Goal: Task Accomplishment & Management: Manage account settings

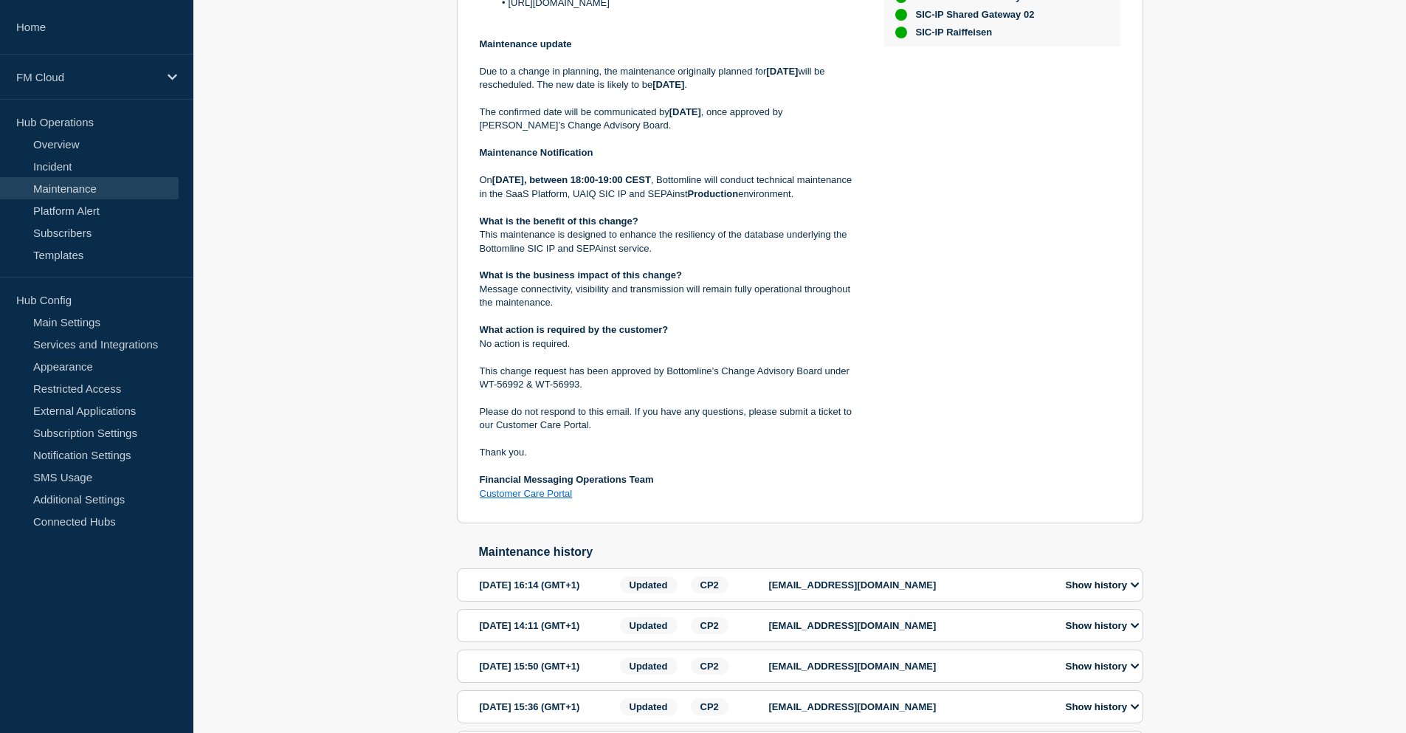
scroll to position [221, 0]
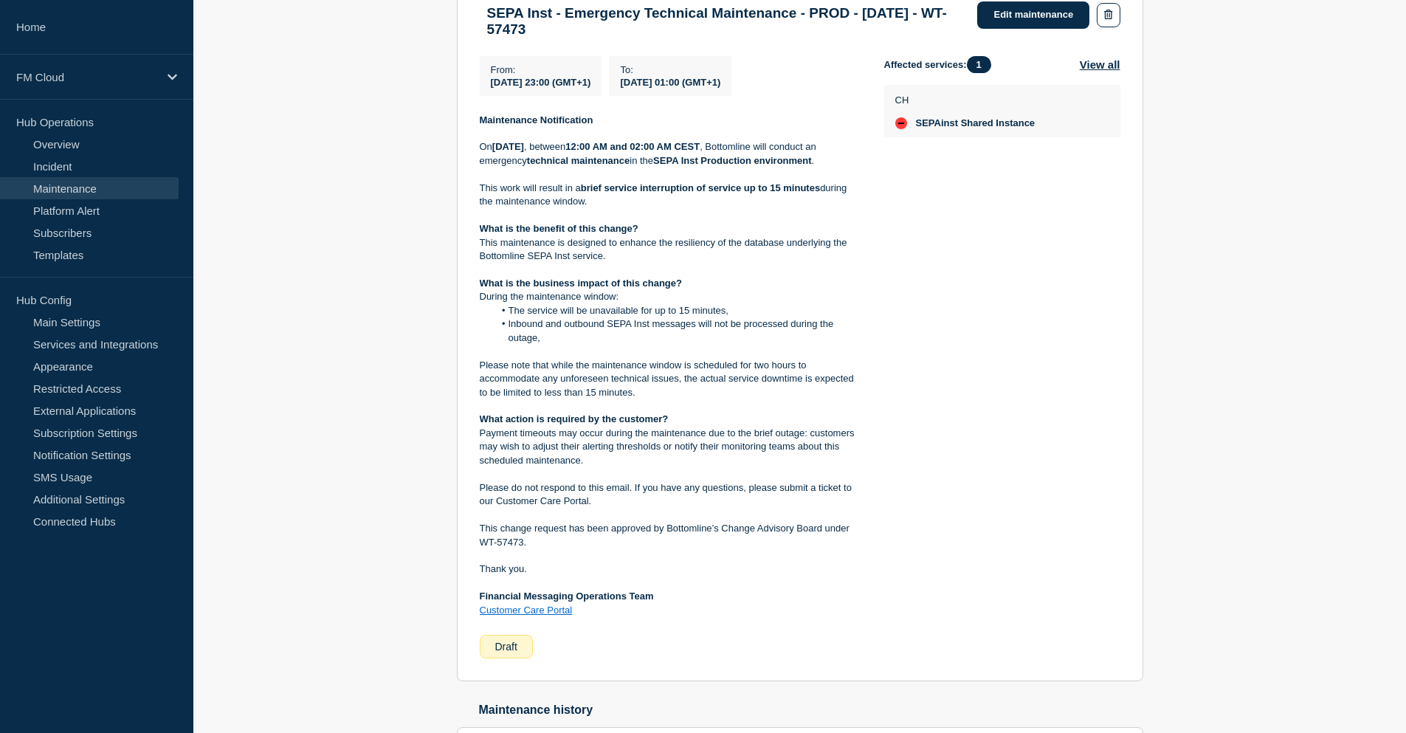
scroll to position [295, 0]
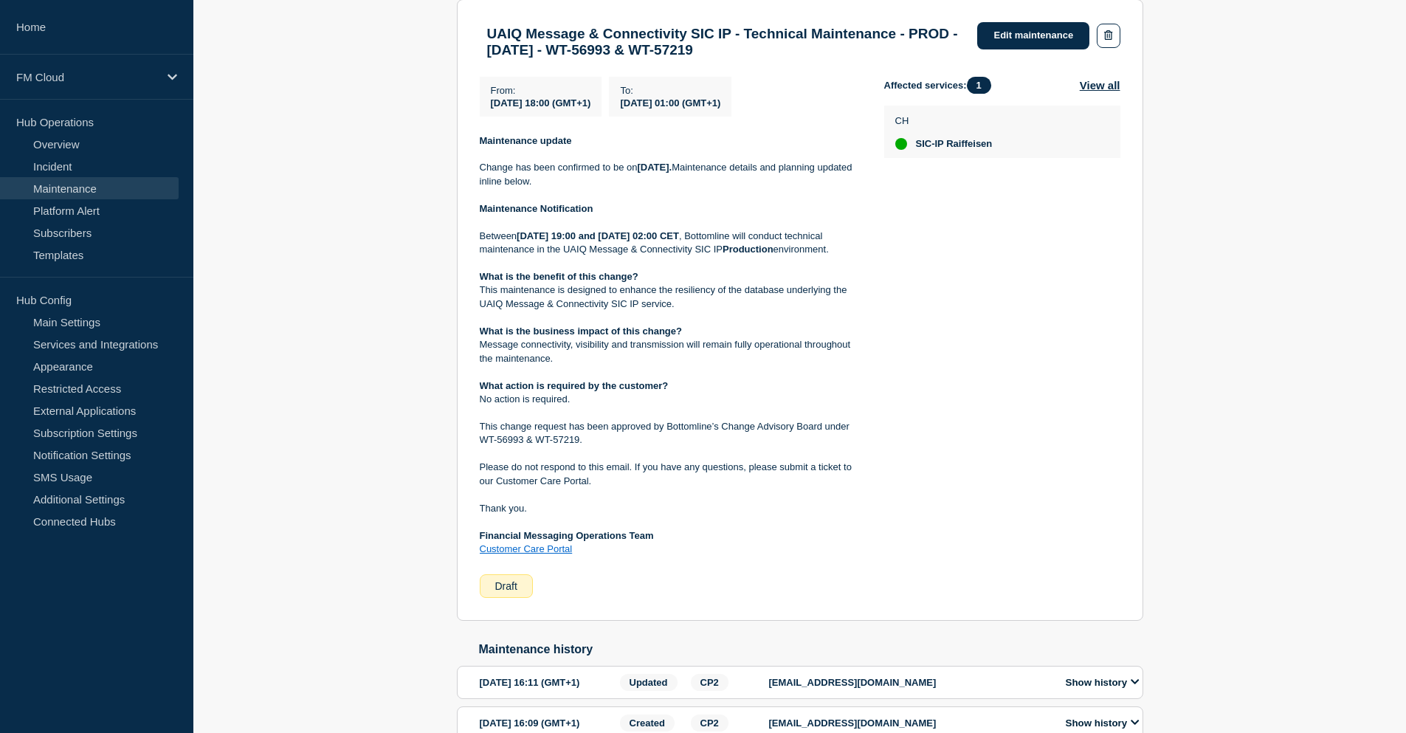
scroll to position [221, 0]
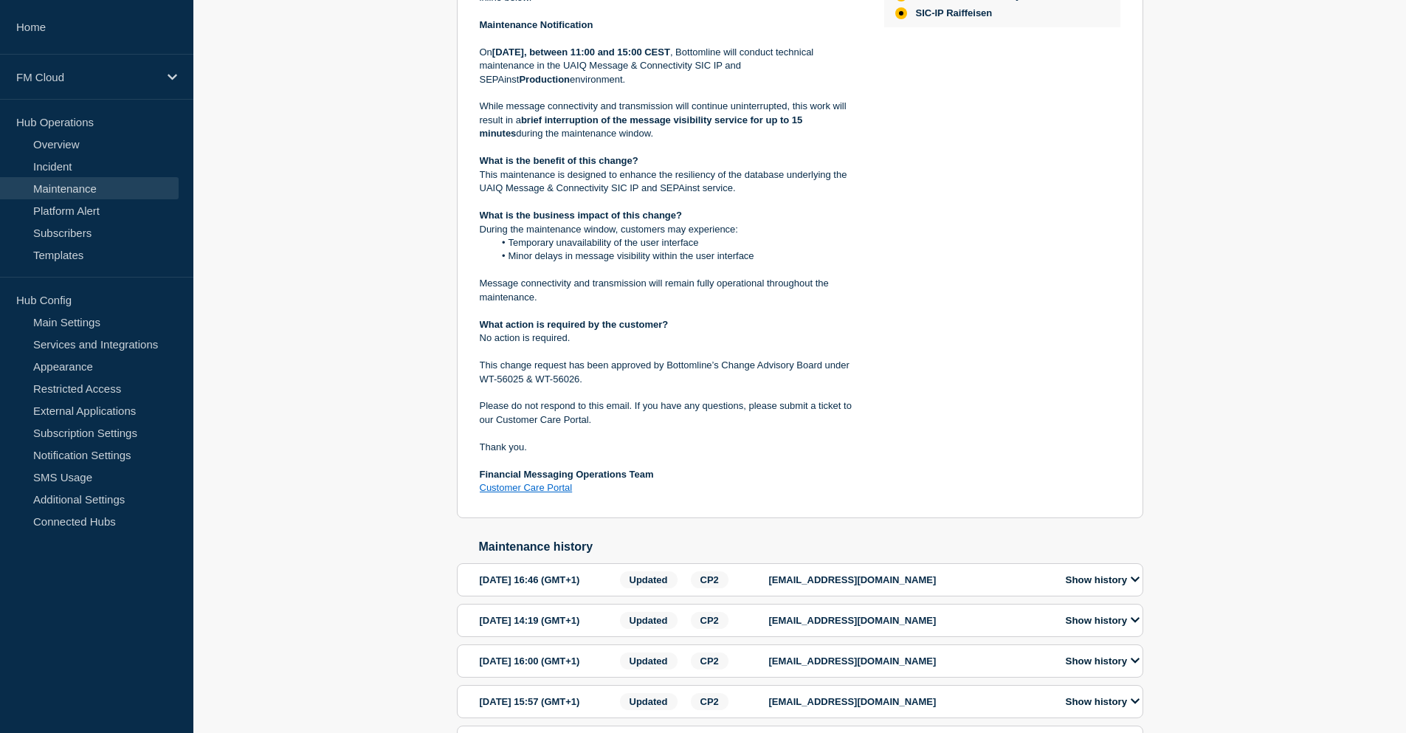
scroll to position [517, 0]
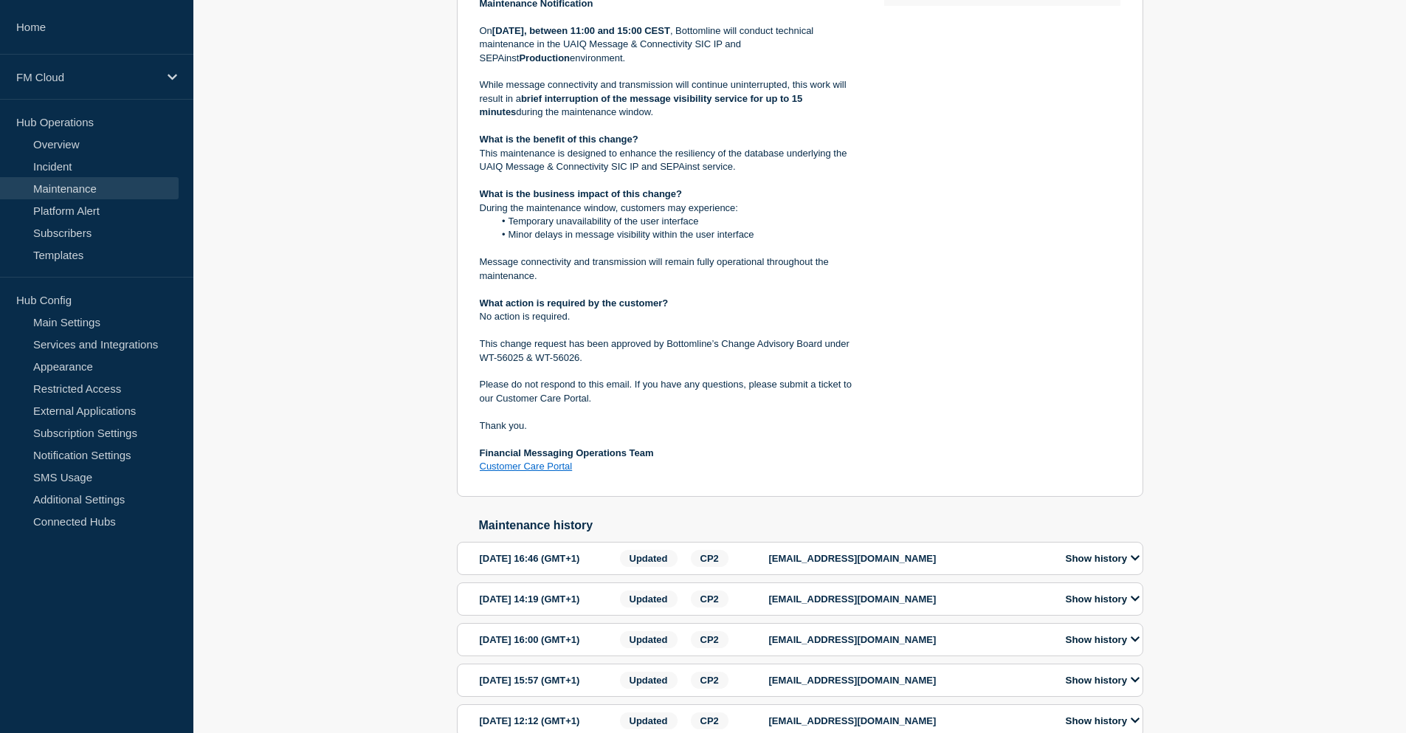
click at [1101, 565] on button "Show history" at bounding box center [1102, 558] width 83 height 13
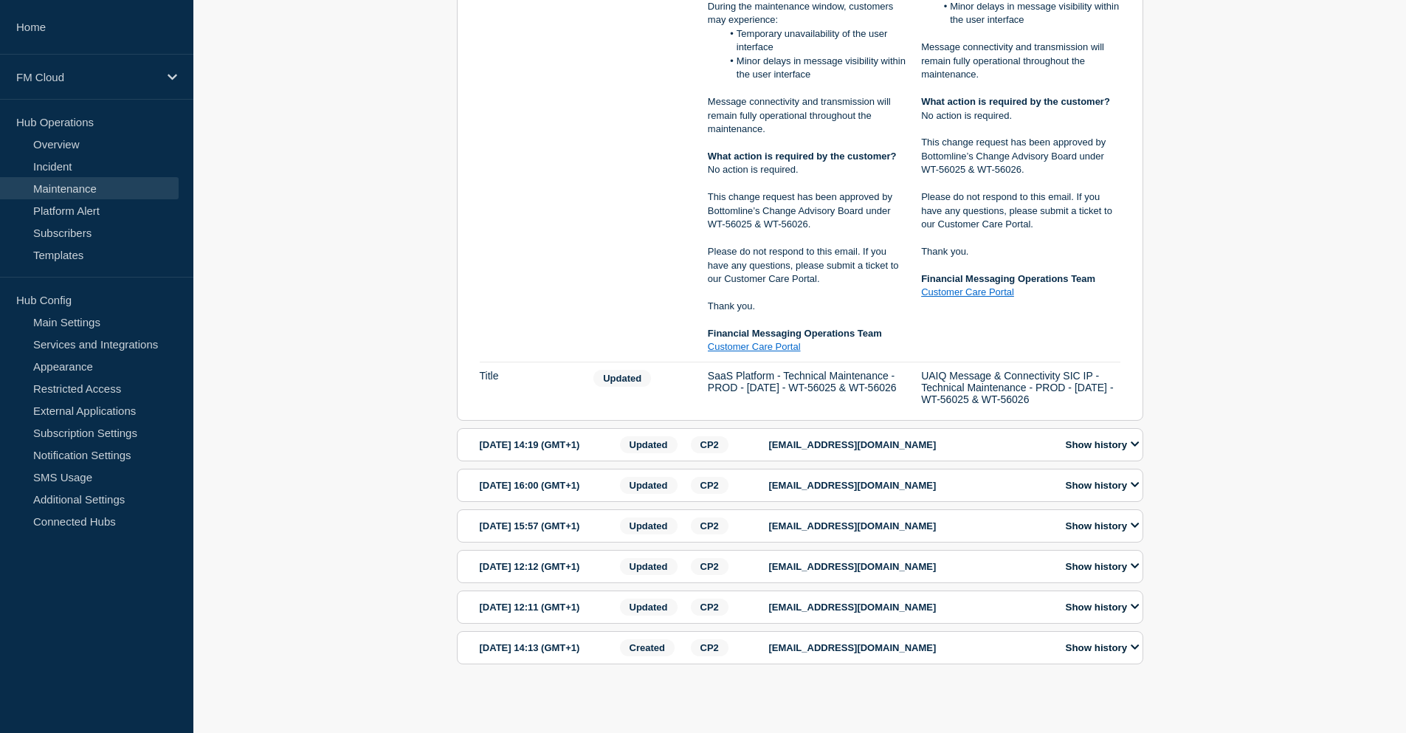
scroll to position [1720, 0]
click at [1065, 601] on button "Show history" at bounding box center [1102, 607] width 83 height 13
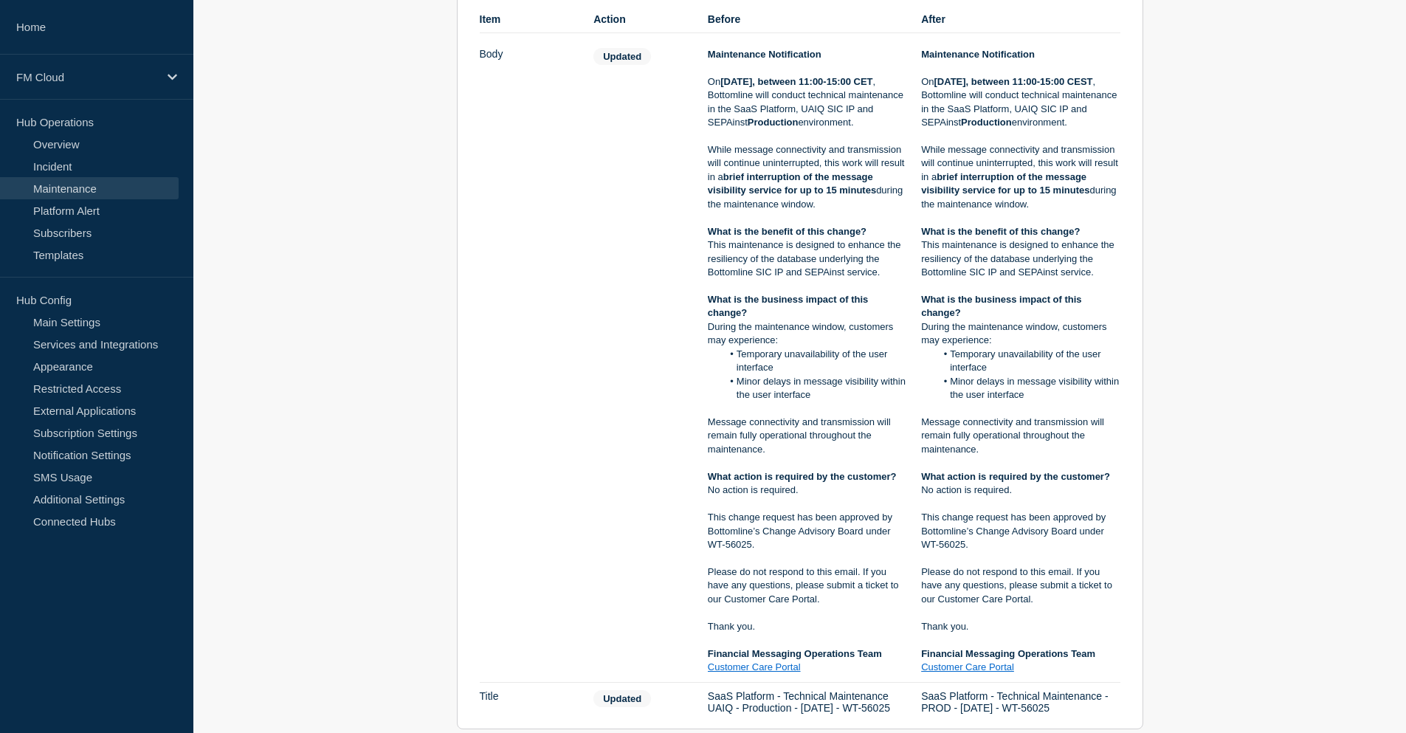
scroll to position [2454, 0]
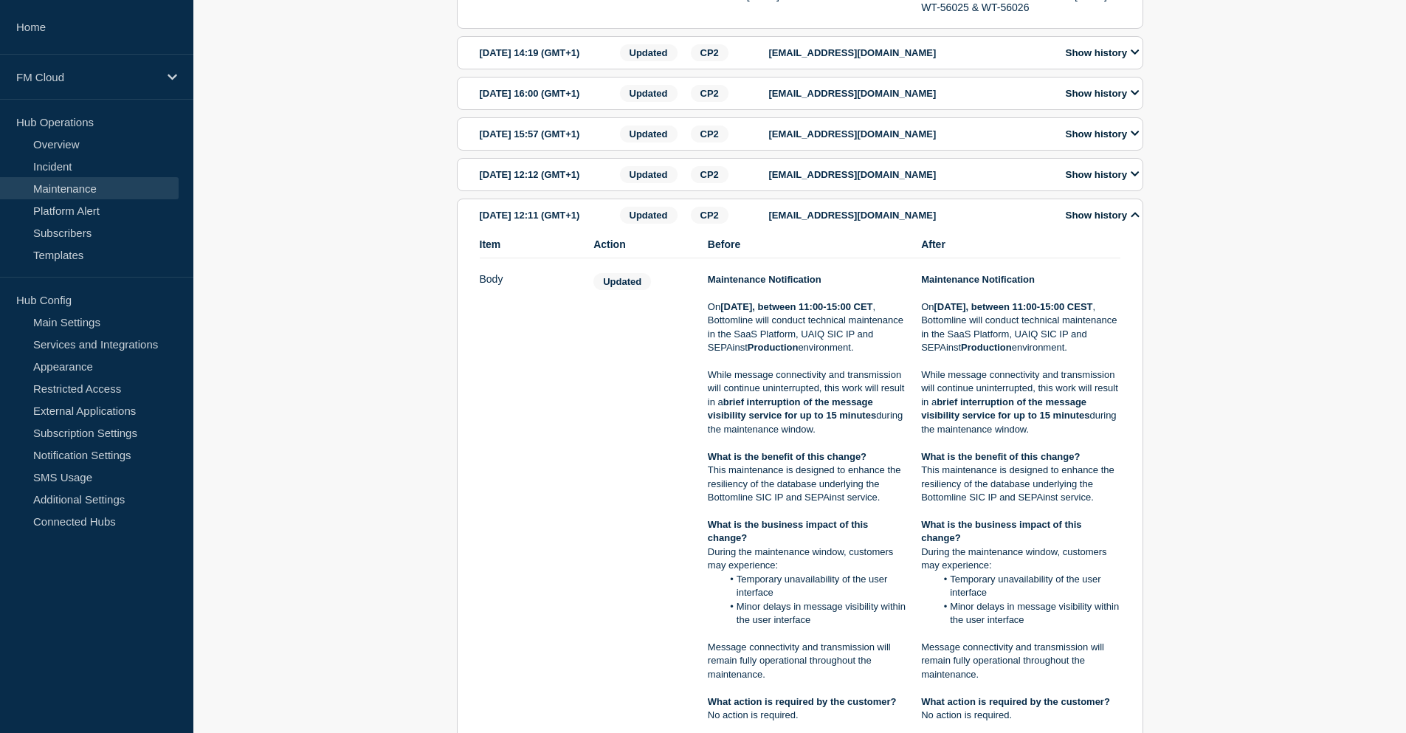
click at [1108, 221] on button "Show history" at bounding box center [1102, 215] width 83 height 13
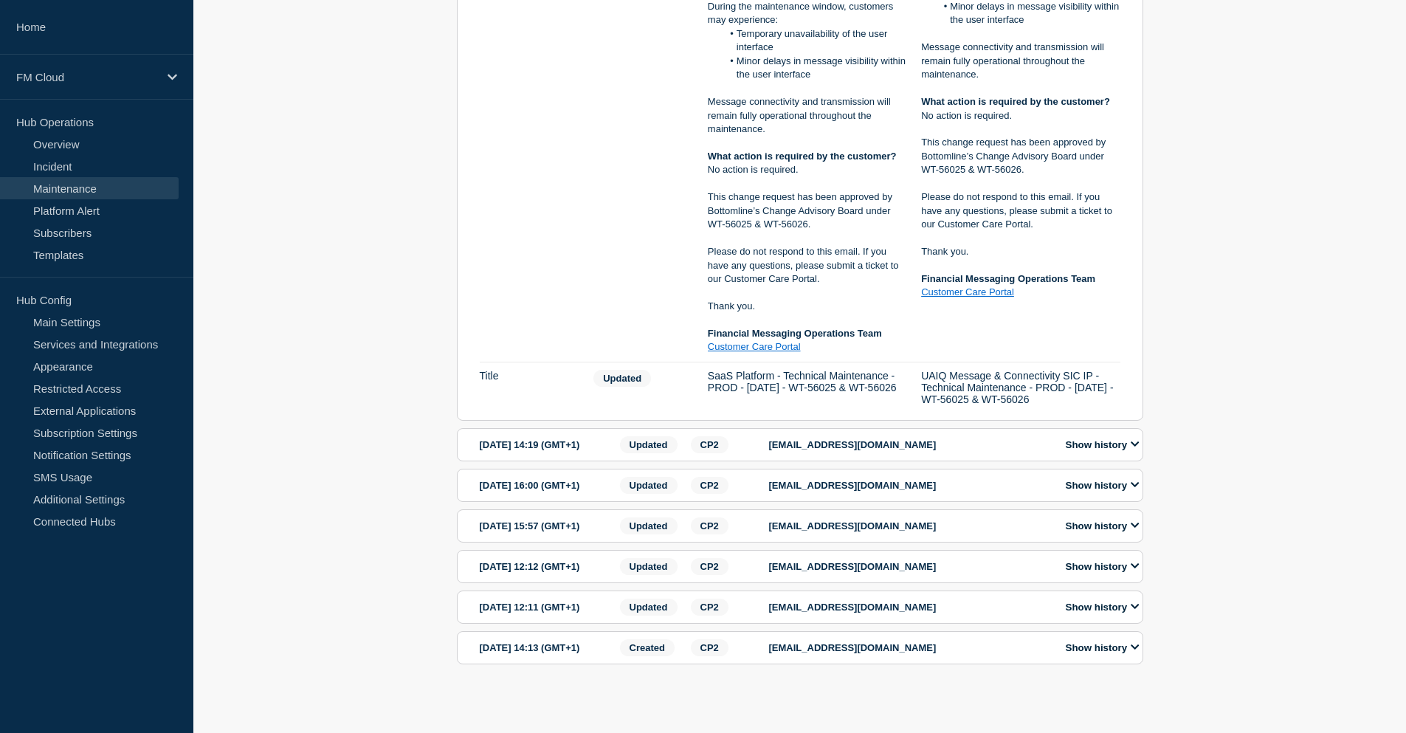
click at [1060, 558] on div "Show history" at bounding box center [1099, 566] width 90 height 17
click at [1080, 479] on button "Show history" at bounding box center [1102, 485] width 83 height 13
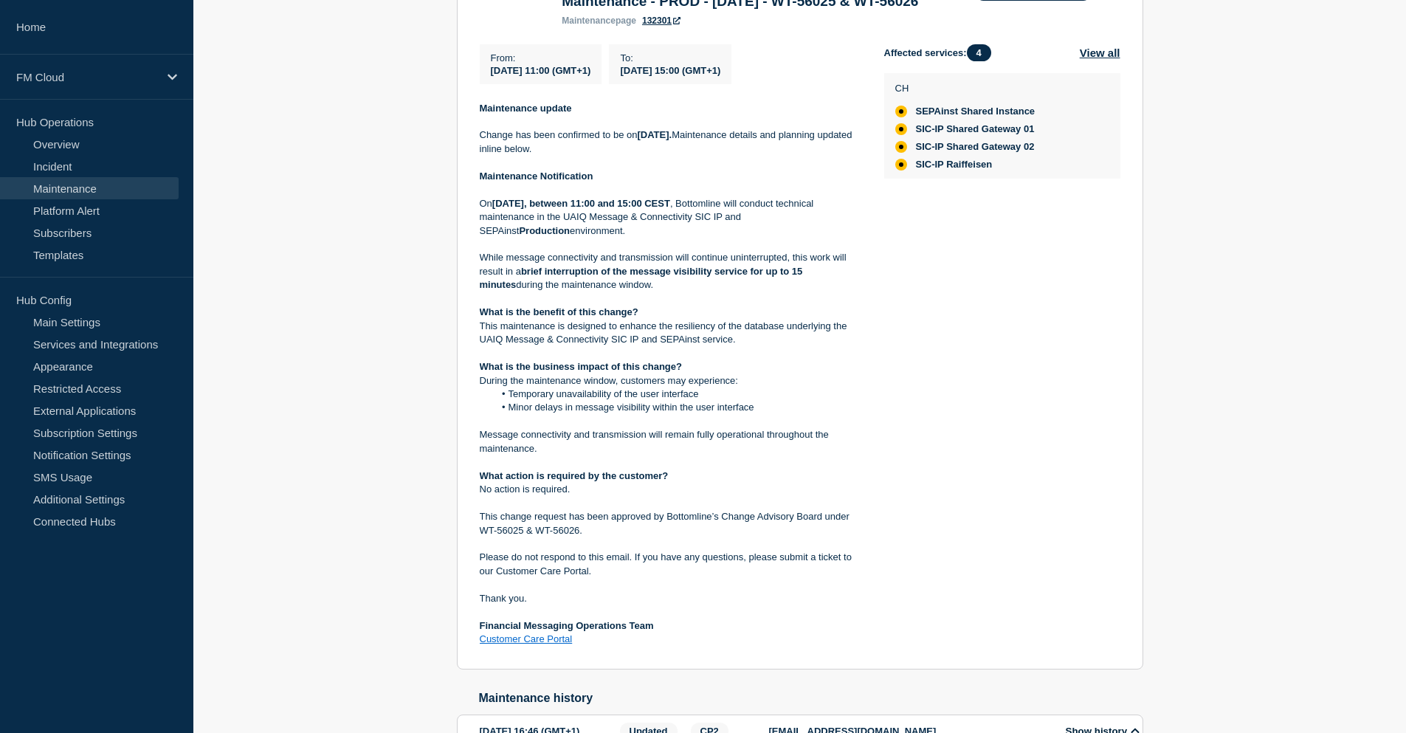
scroll to position [244, 0]
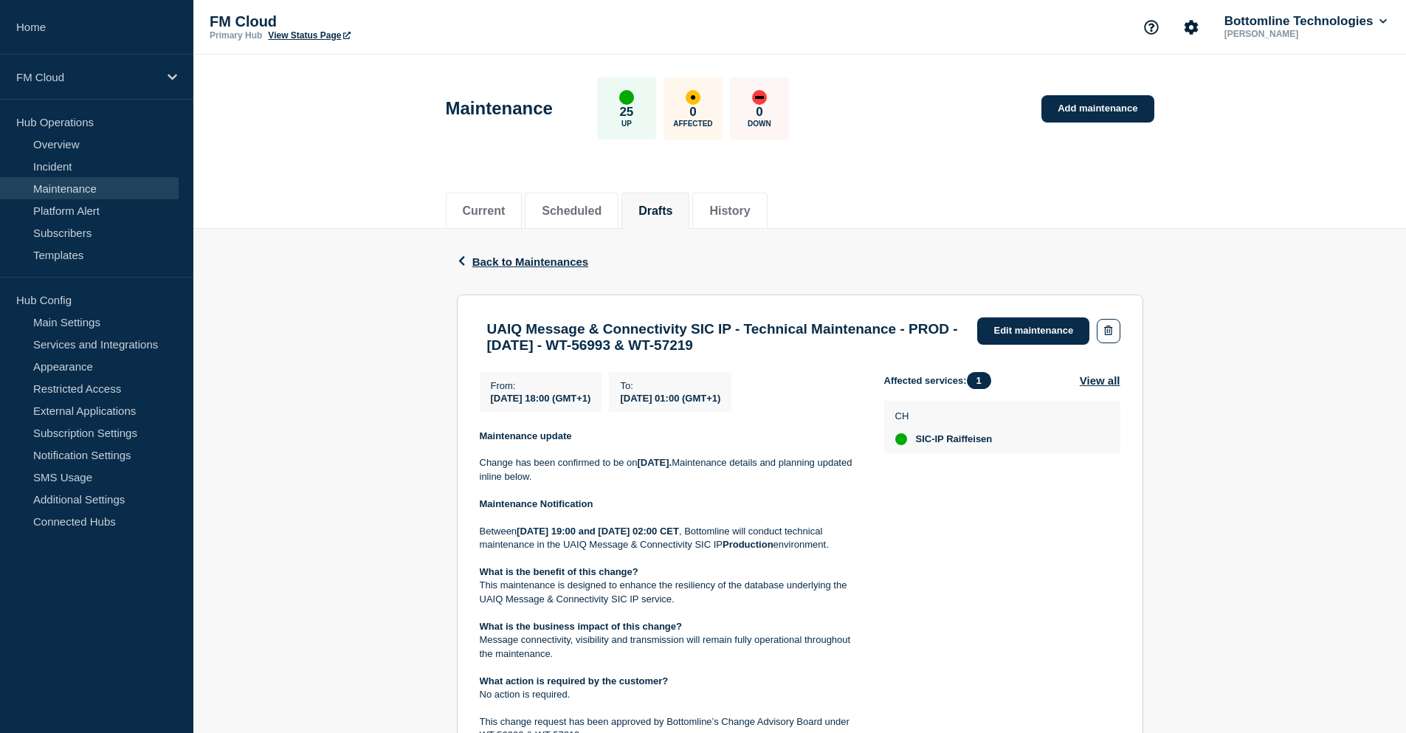
drag, startPoint x: 854, startPoint y: 349, endPoint x: 762, endPoint y: 348, distance: 91.5
click at [762, 348] on h3 "UAIQ Message & Connectivity SIC IP - Technical Maintenance - PROD - [DATE] - WT…" at bounding box center [725, 337] width 476 height 32
copy h3 "WT-57219"
click at [1069, 610] on div "Affected services: 1 View all CH SIC-IP Raiffeisen" at bounding box center [1002, 632] width 236 height 521
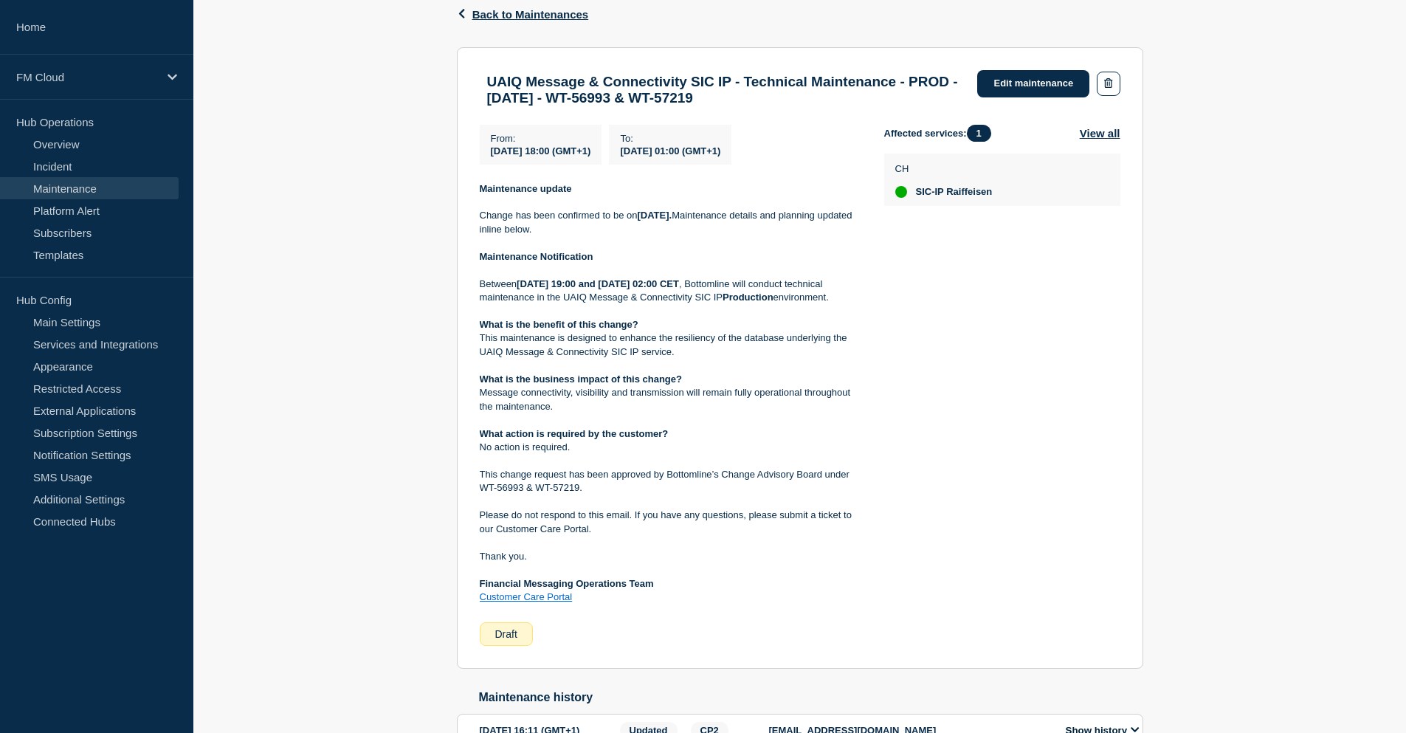
scroll to position [221, 0]
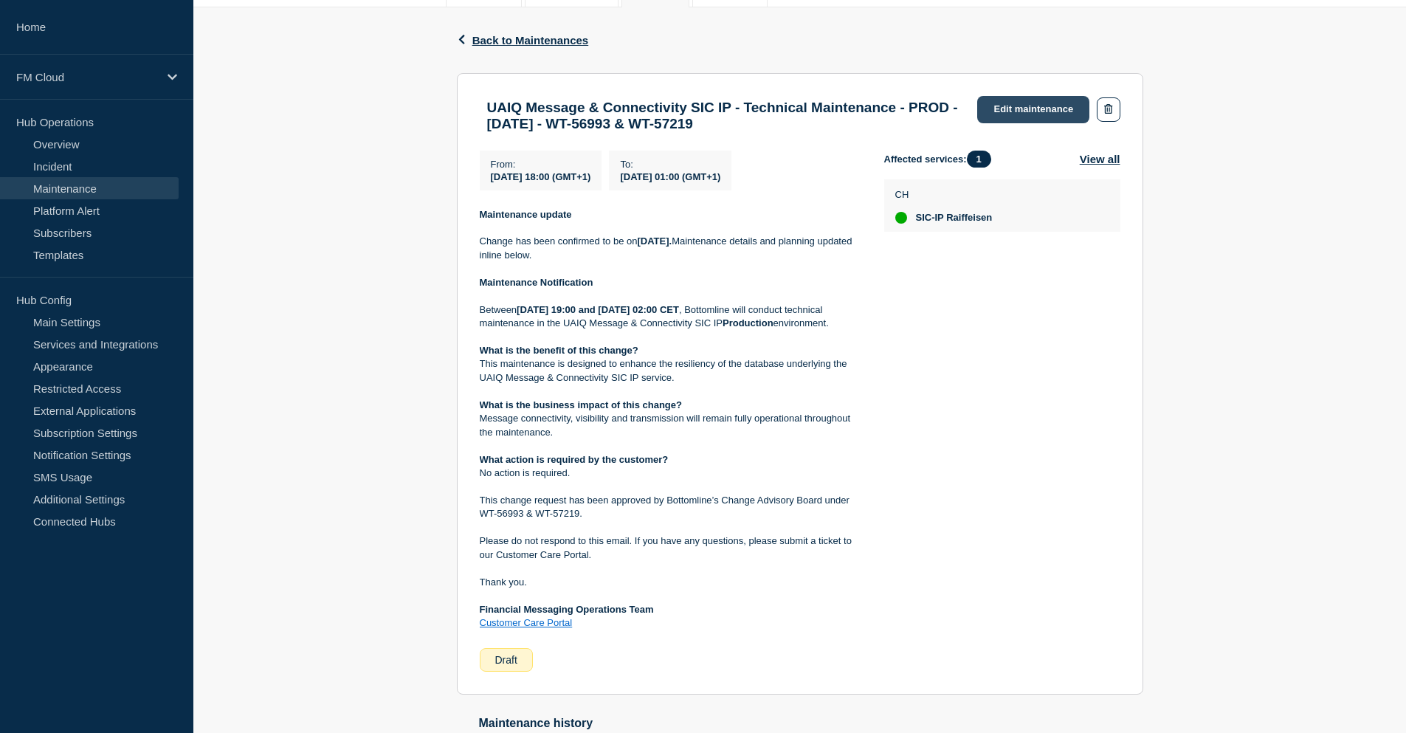
click at [1040, 107] on link "Edit maintenance" at bounding box center [1033, 109] width 112 height 27
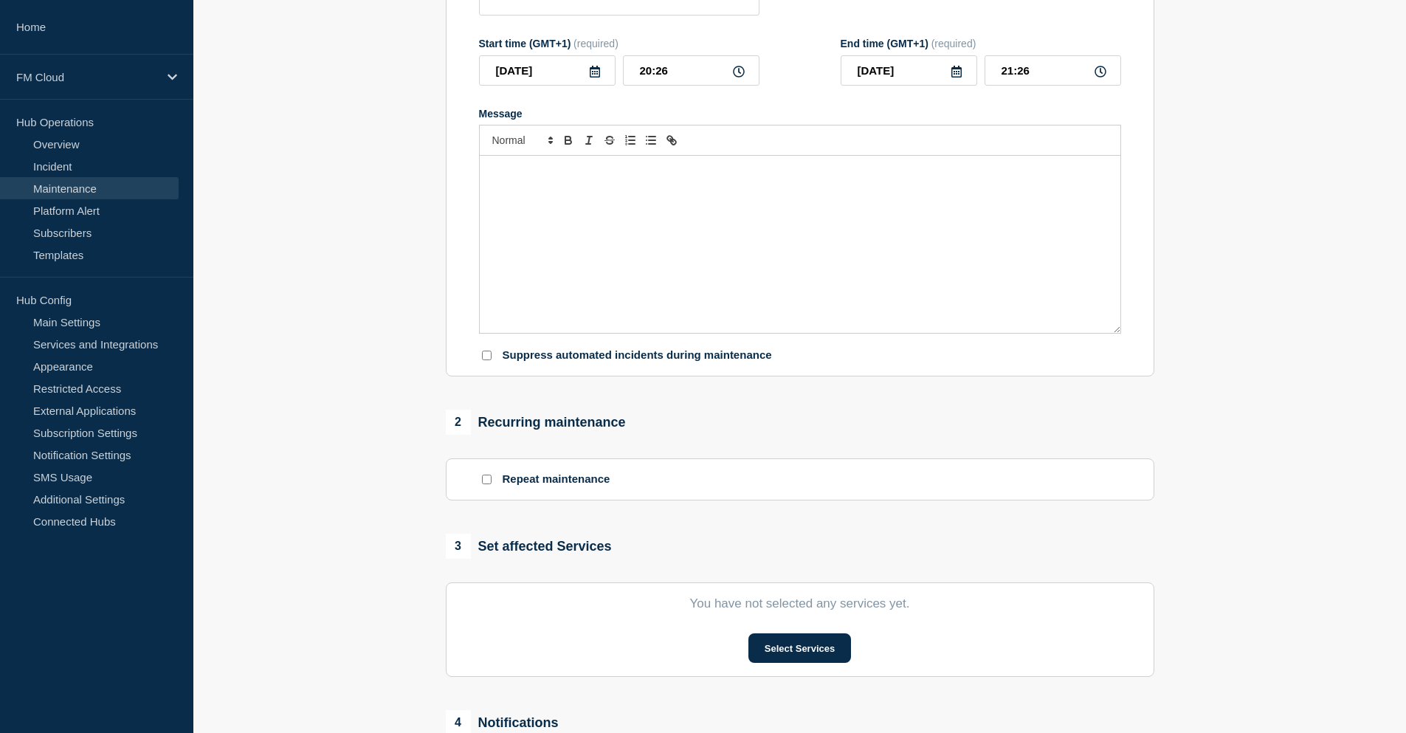
type input "UAIQ Message & Connectivity SIC IP - Technical Maintenance - PROD - 16/AUG/2025…"
type input "[DATE]"
type input "18:00"
type input "2025-08-17"
type input "01:00"
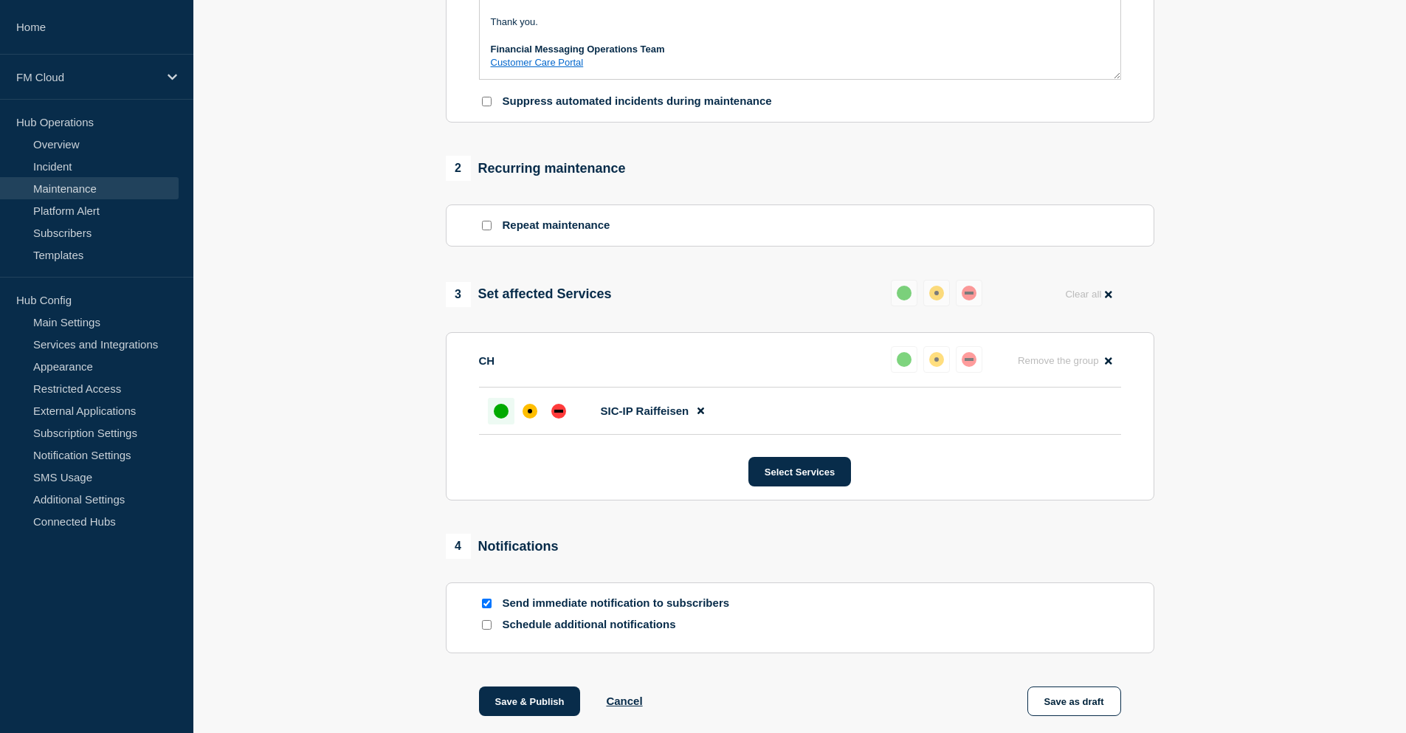
scroll to position [607, 0]
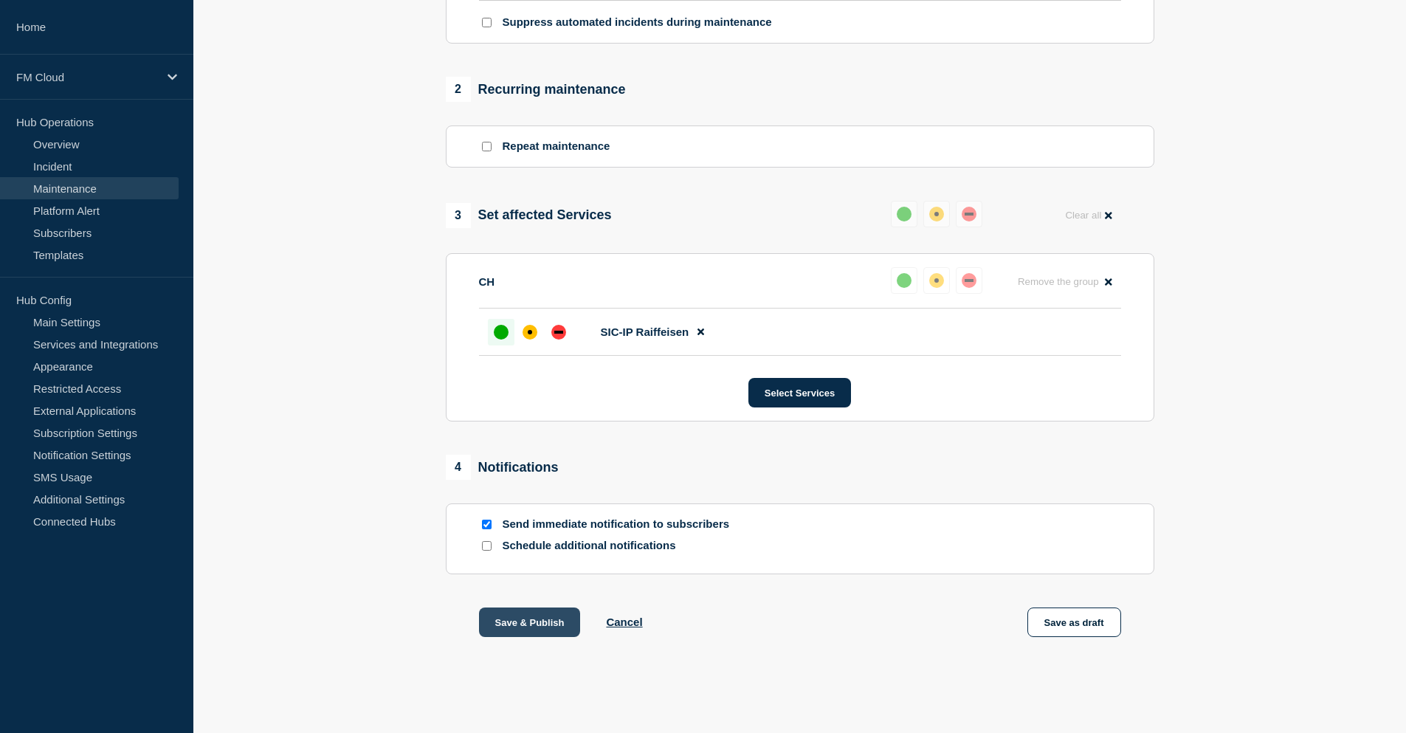
click at [507, 622] on button "Save & Publish" at bounding box center [530, 622] width 102 height 30
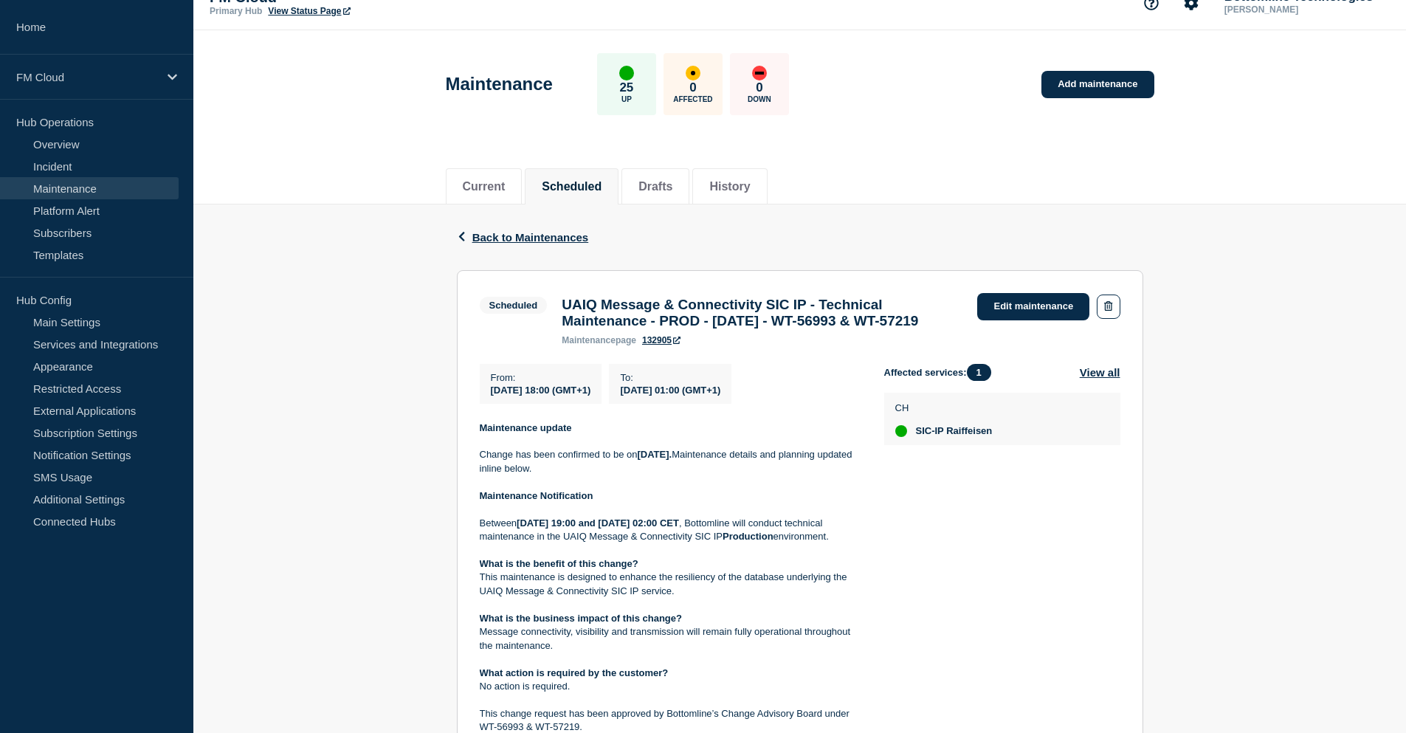
scroll to position [18, 0]
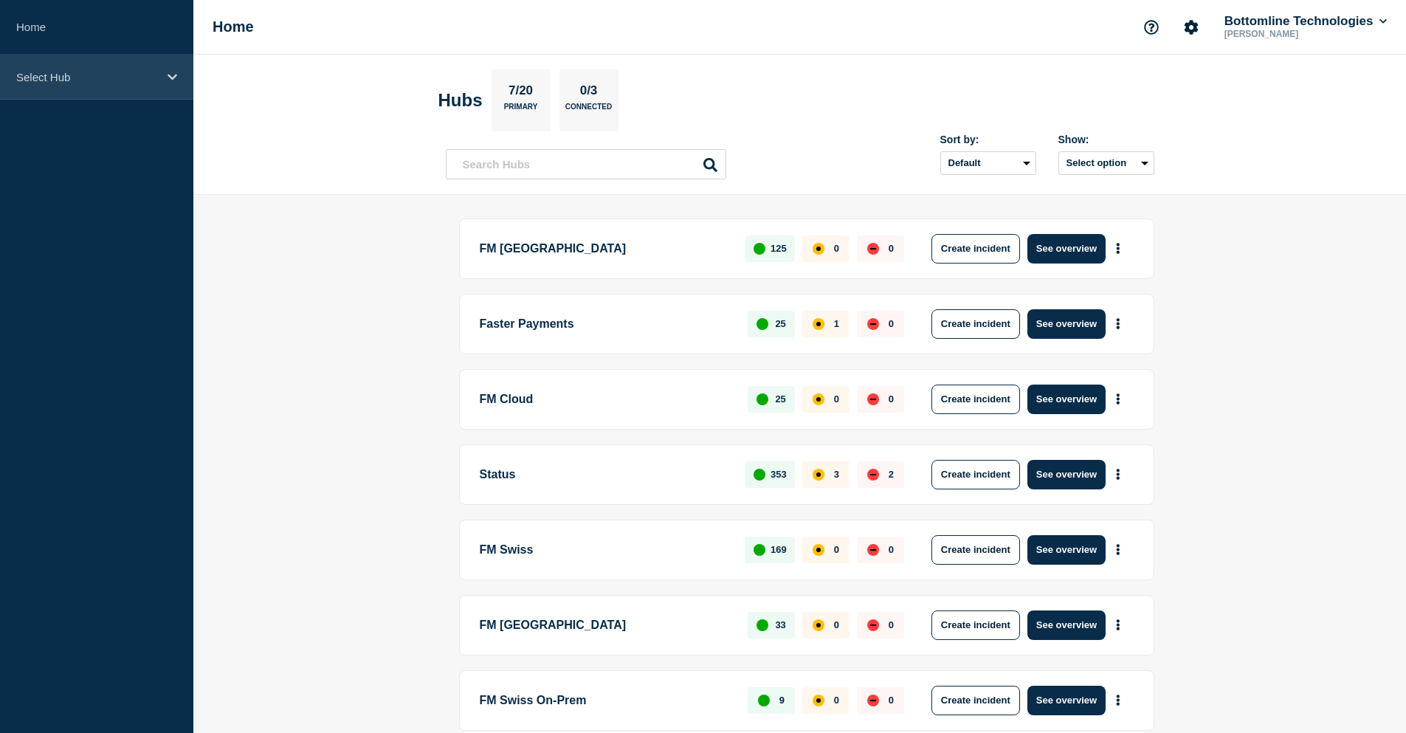
click at [84, 83] on div "Select Hub" at bounding box center [96, 77] width 193 height 45
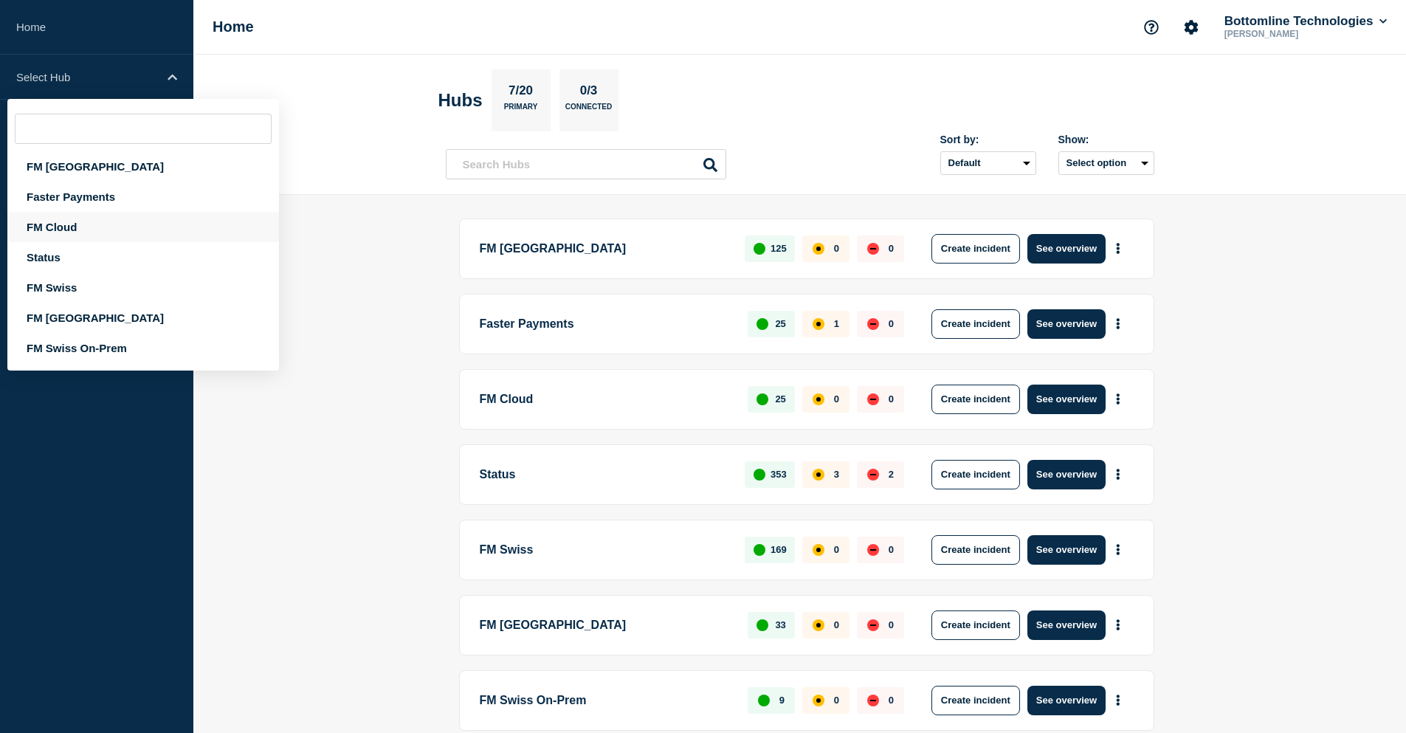
click at [83, 221] on div "FM Cloud" at bounding box center [143, 227] width 272 height 30
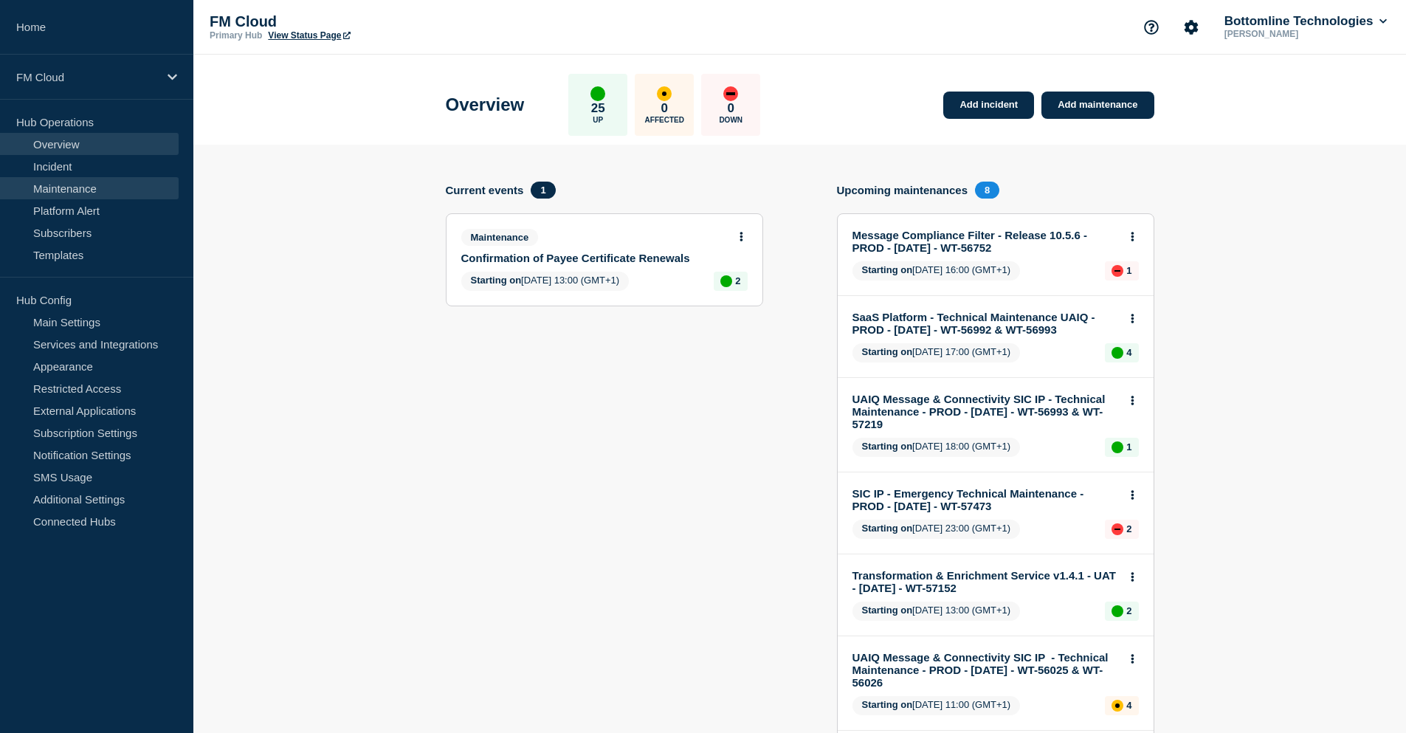
click at [90, 184] on link "Maintenance" at bounding box center [89, 188] width 179 height 22
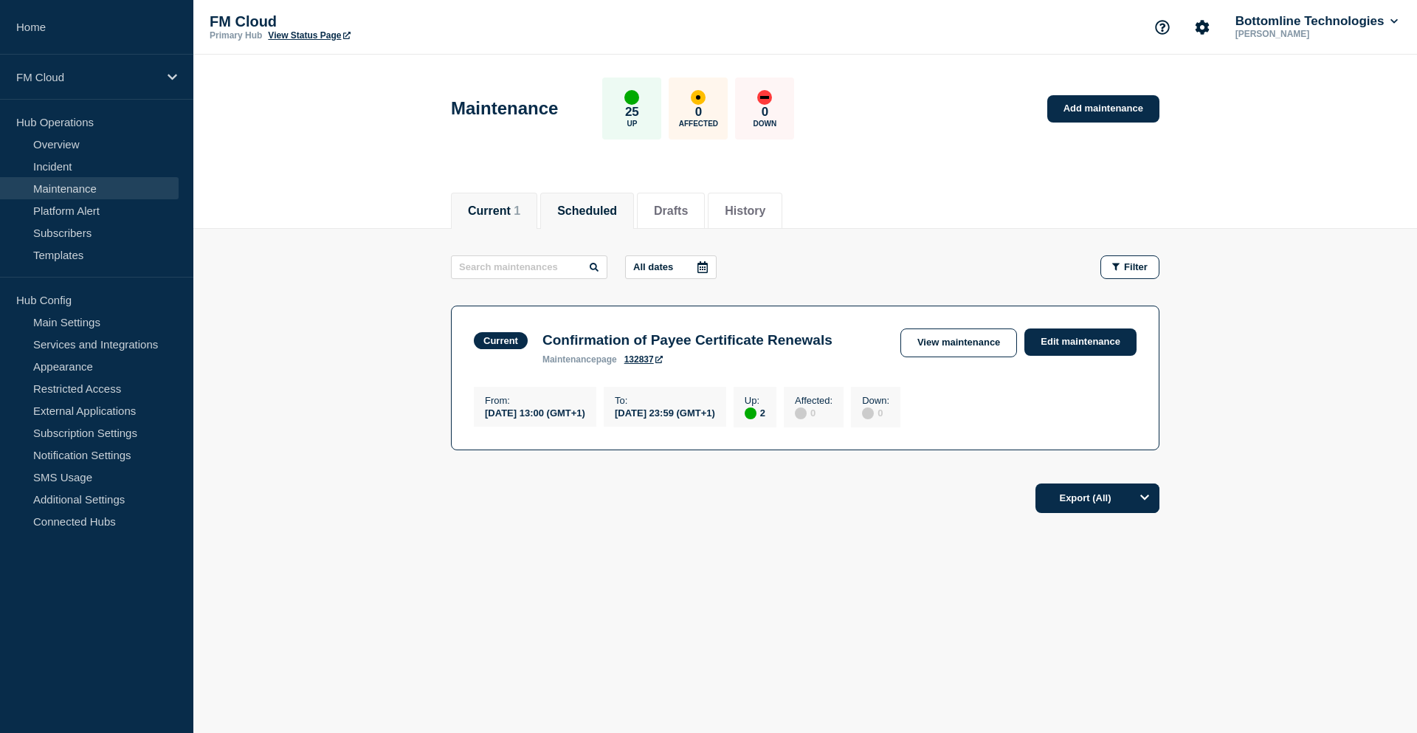
click at [587, 208] on button "Scheduled" at bounding box center [587, 210] width 60 height 13
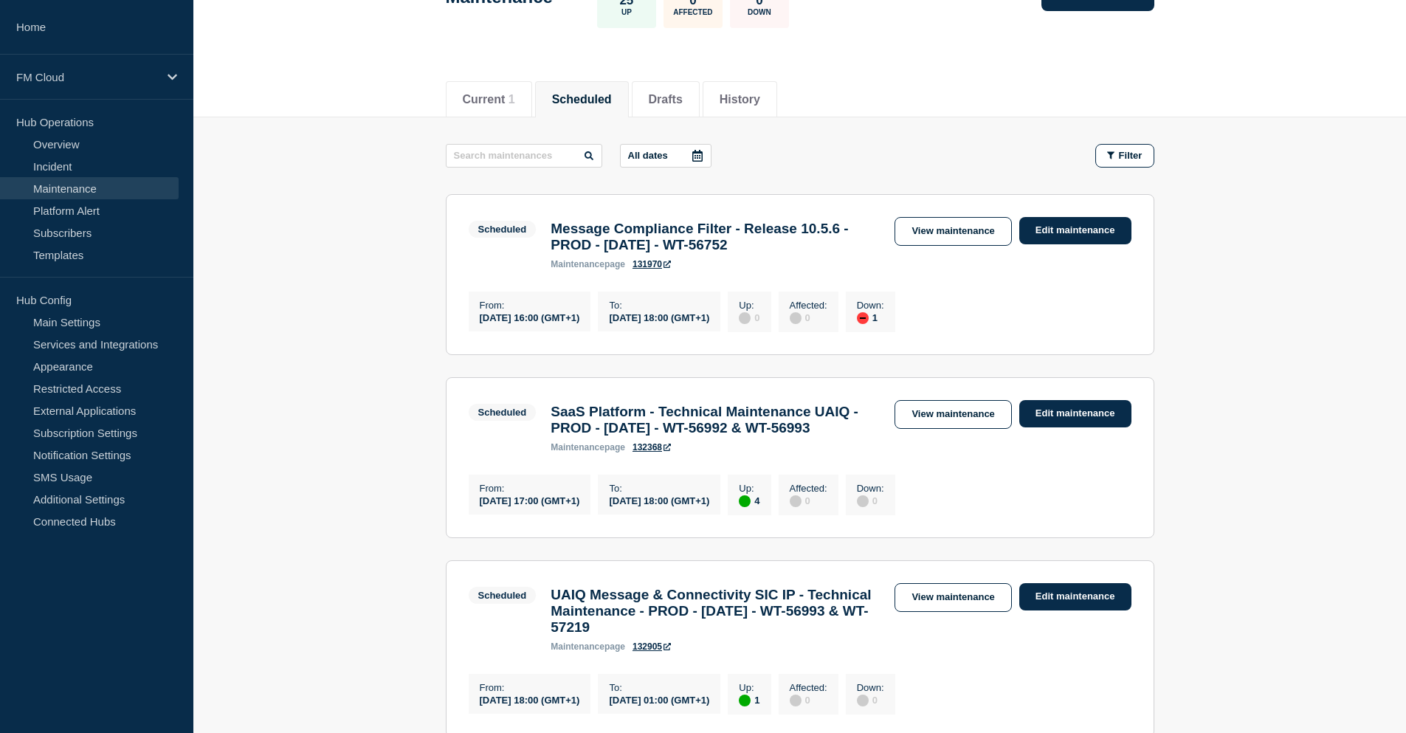
scroll to position [148, 0]
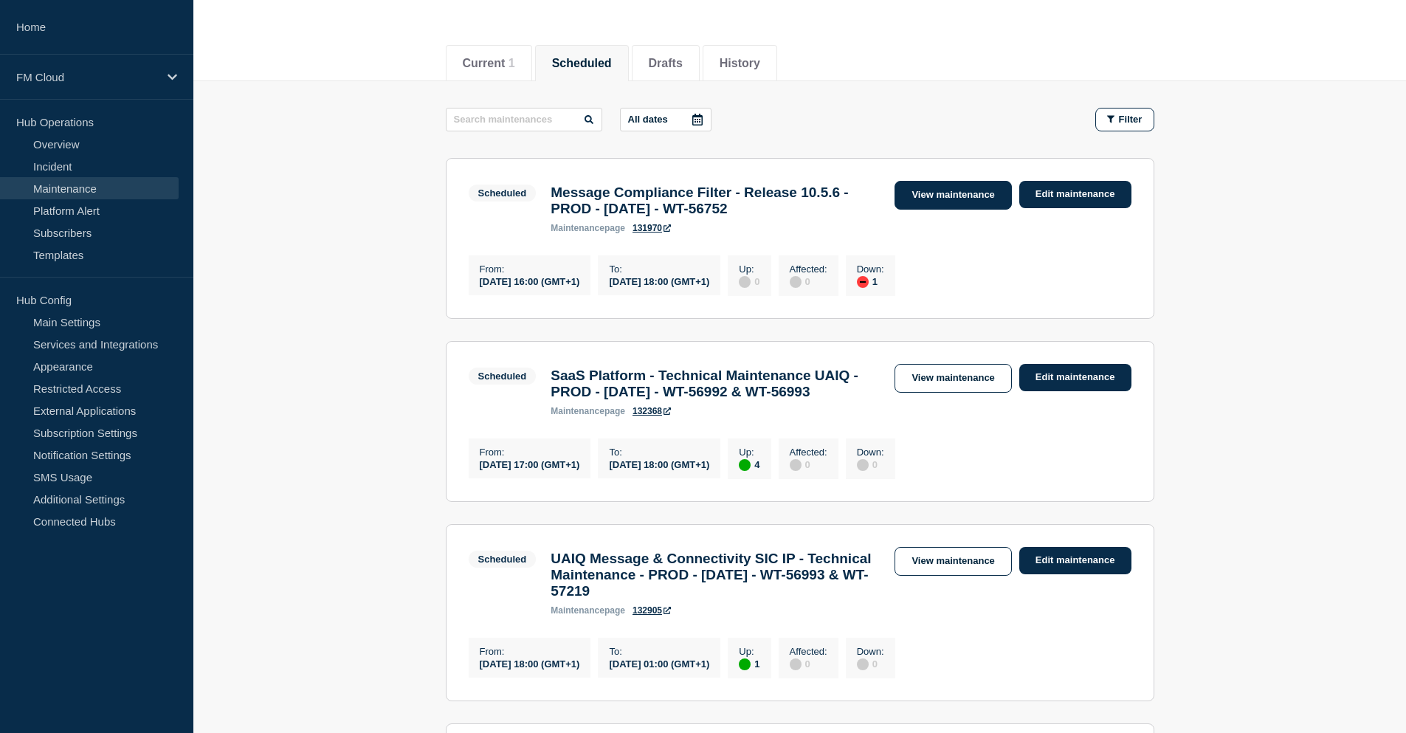
click at [938, 196] on link "View maintenance" at bounding box center [952, 195] width 117 height 29
click at [946, 386] on link "View maintenance" at bounding box center [952, 378] width 117 height 29
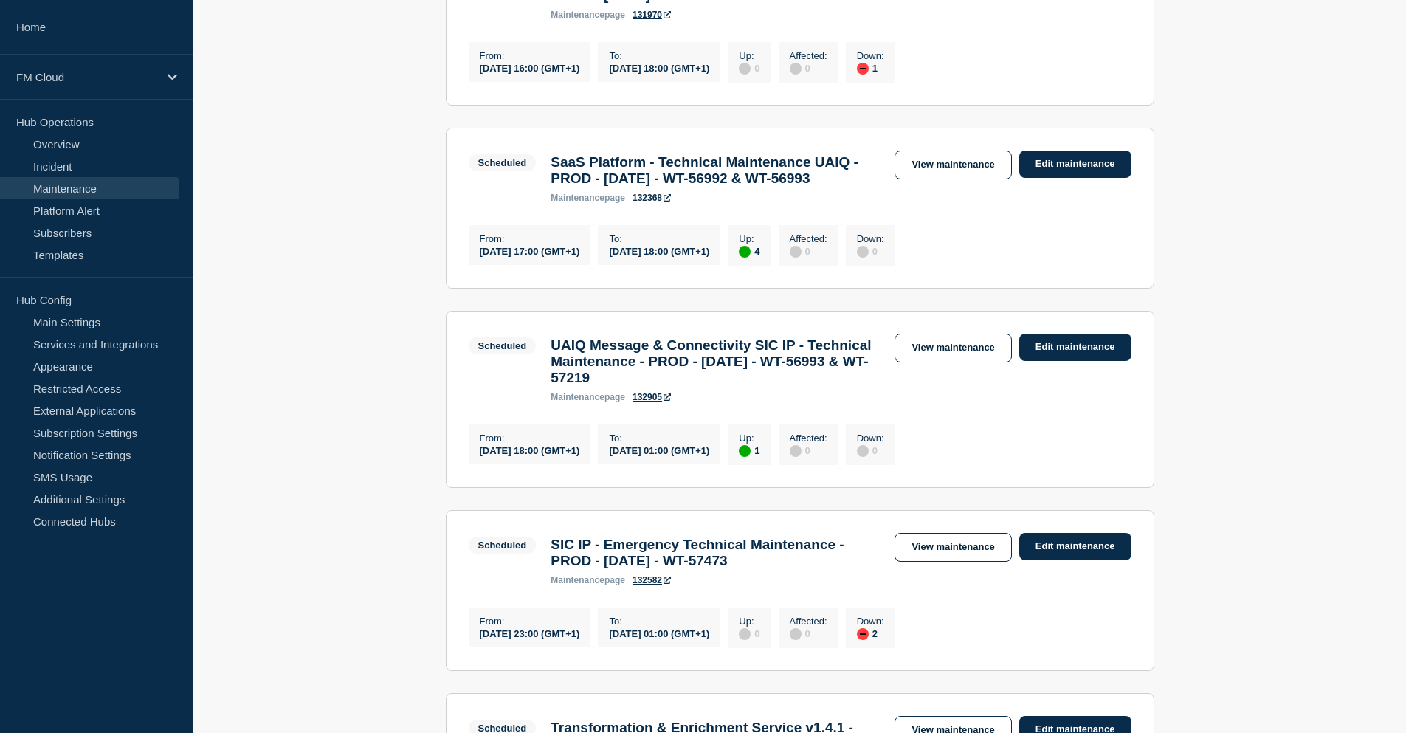
scroll to position [369, 0]
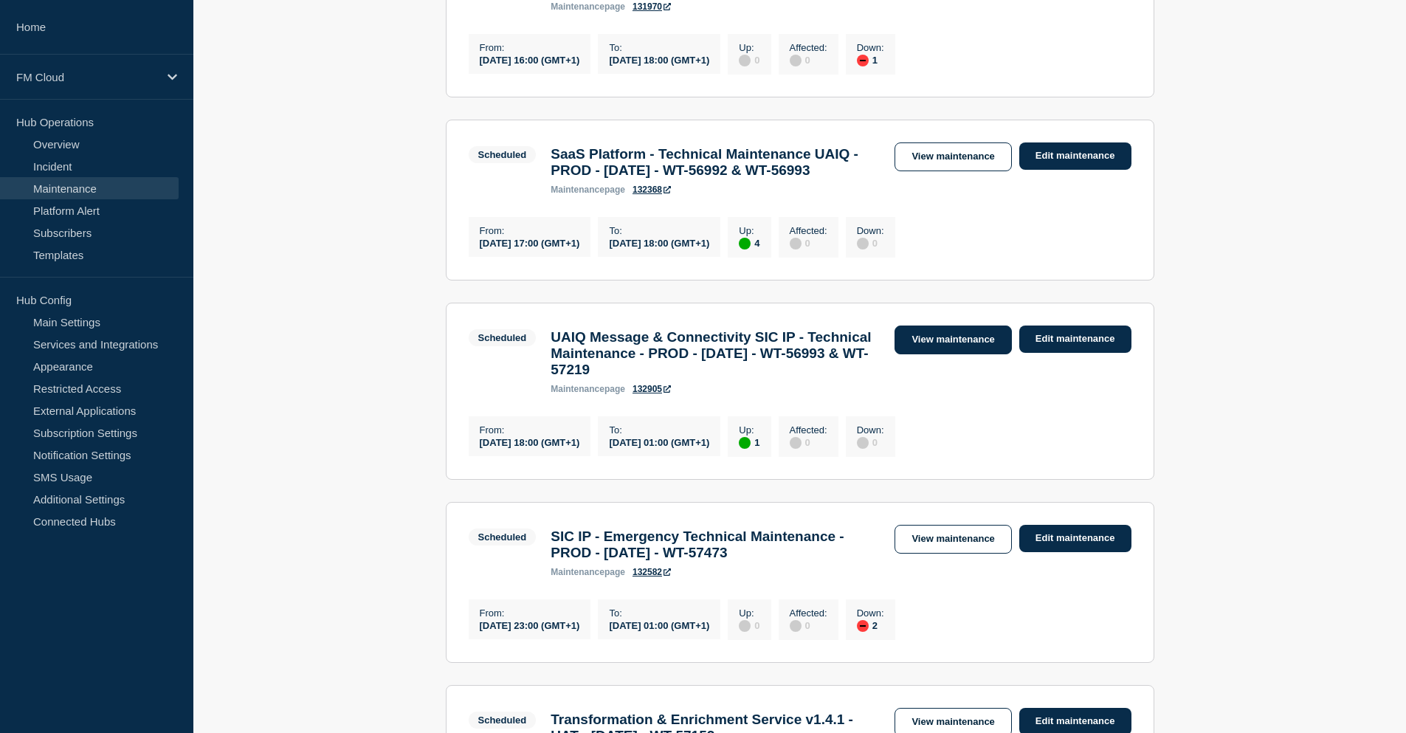
click at [942, 354] on link "View maintenance" at bounding box center [952, 339] width 117 height 29
click at [964, 553] on link "View maintenance" at bounding box center [952, 539] width 117 height 29
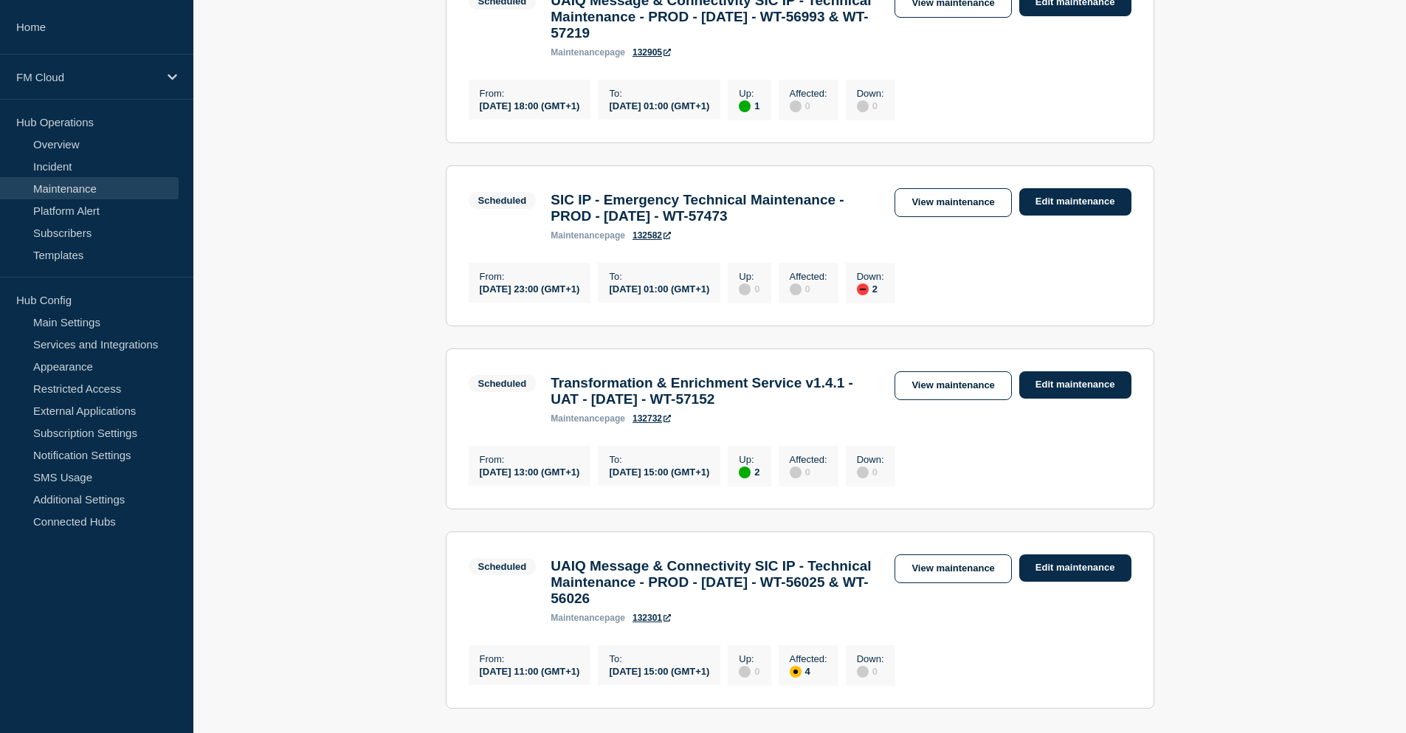
scroll to position [738, 0]
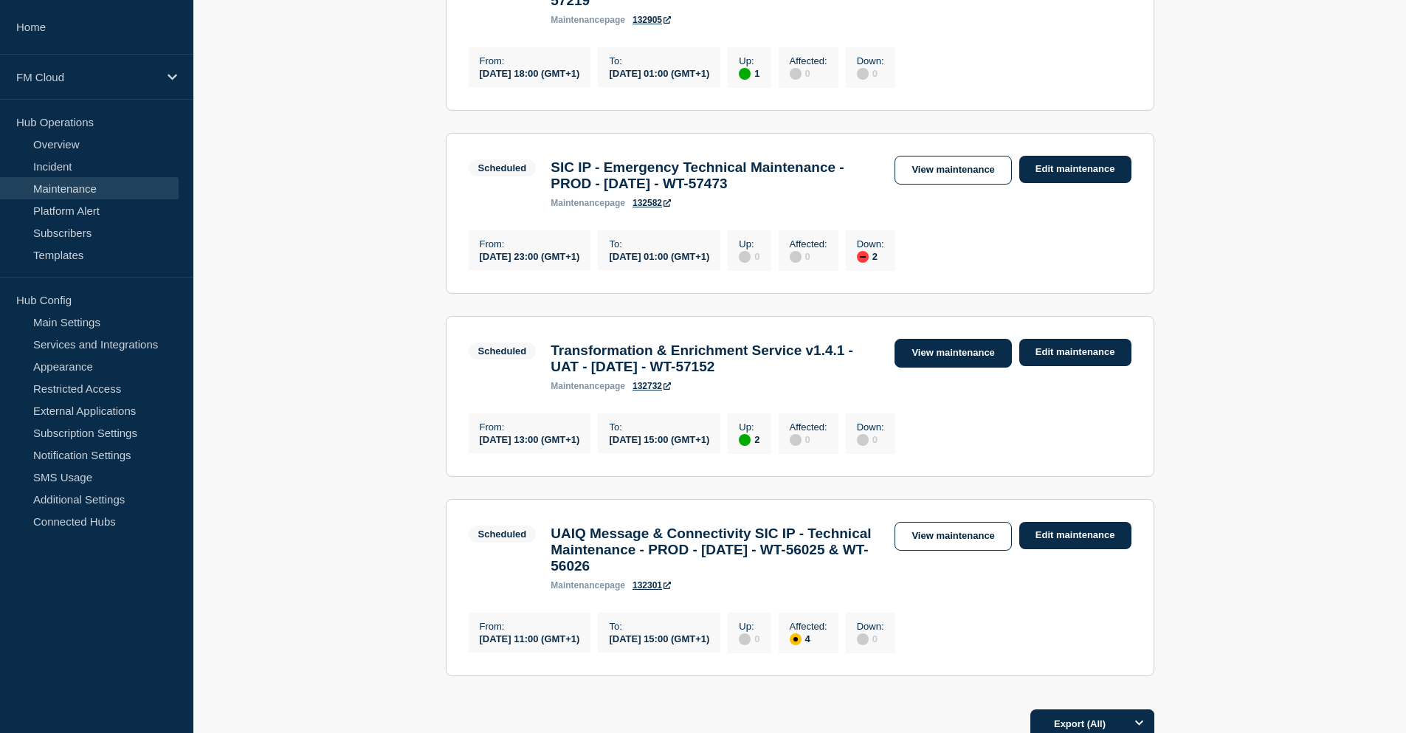
click at [932, 367] on link "View maintenance" at bounding box center [952, 353] width 117 height 29
click at [942, 550] on link "View maintenance" at bounding box center [952, 536] width 117 height 29
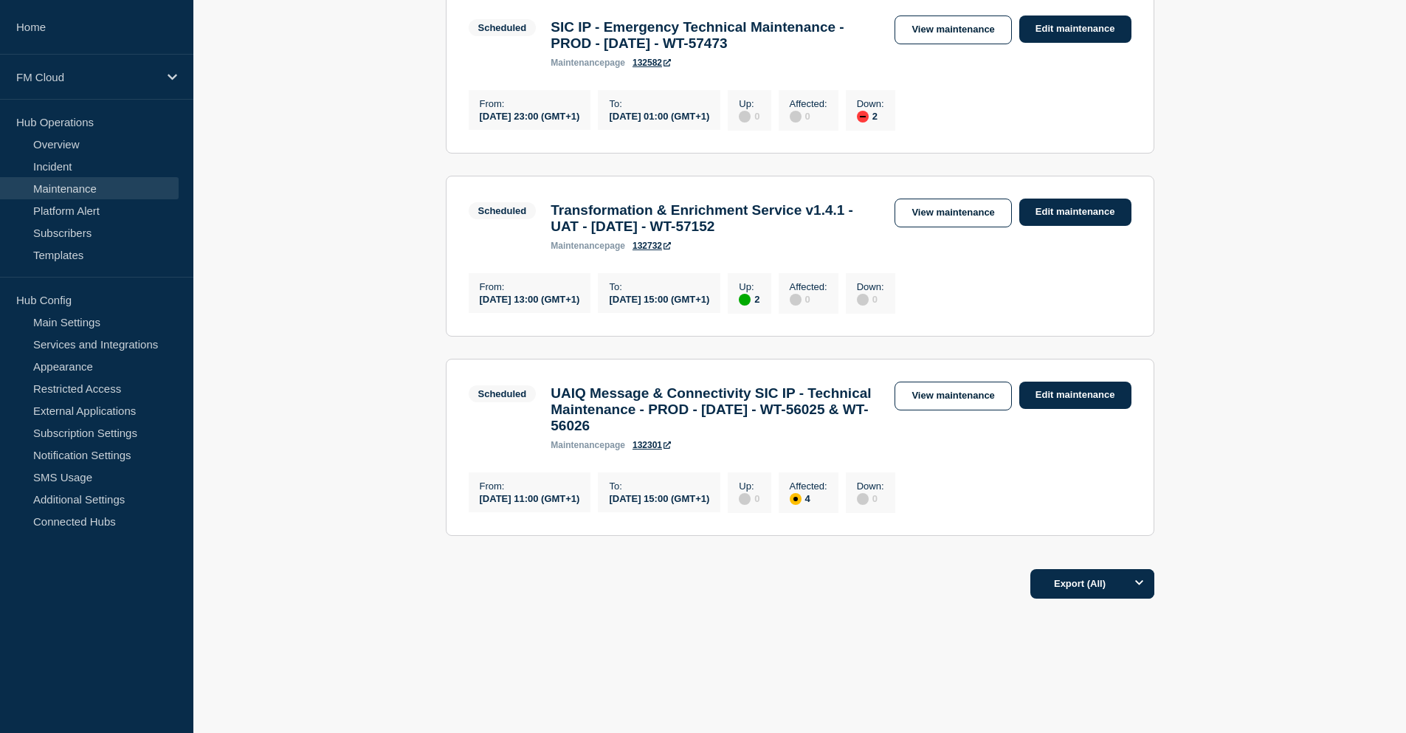
scroll to position [978, 0]
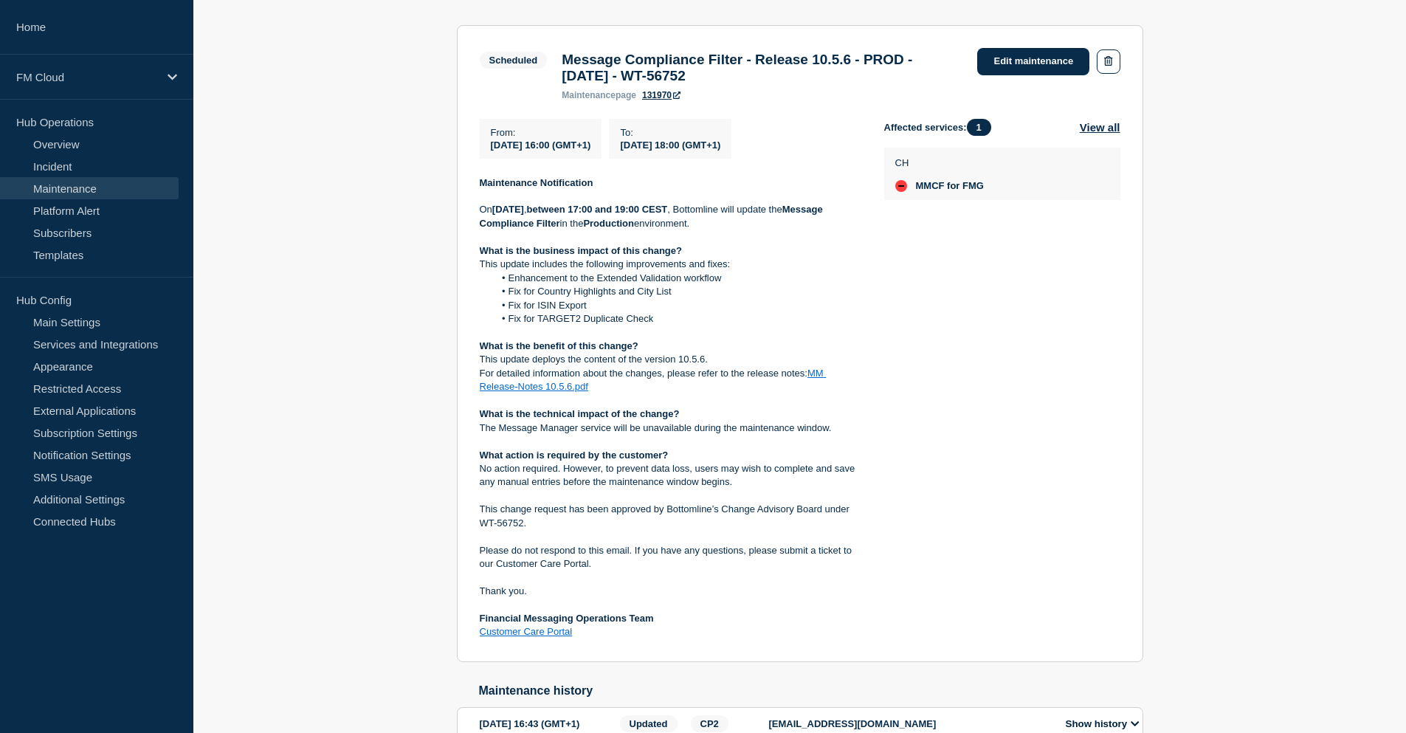
scroll to position [295, 0]
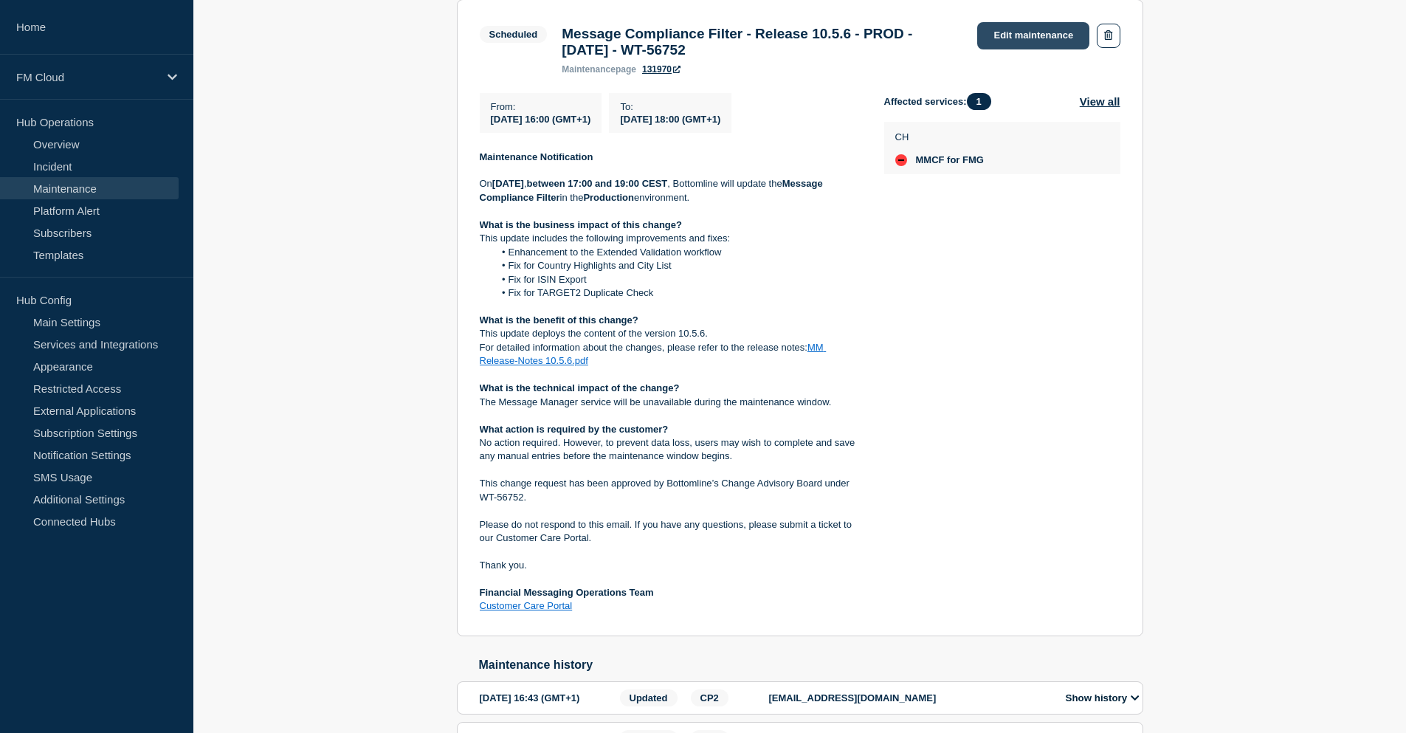
click at [1026, 29] on link "Edit maintenance" at bounding box center [1033, 35] width 112 height 27
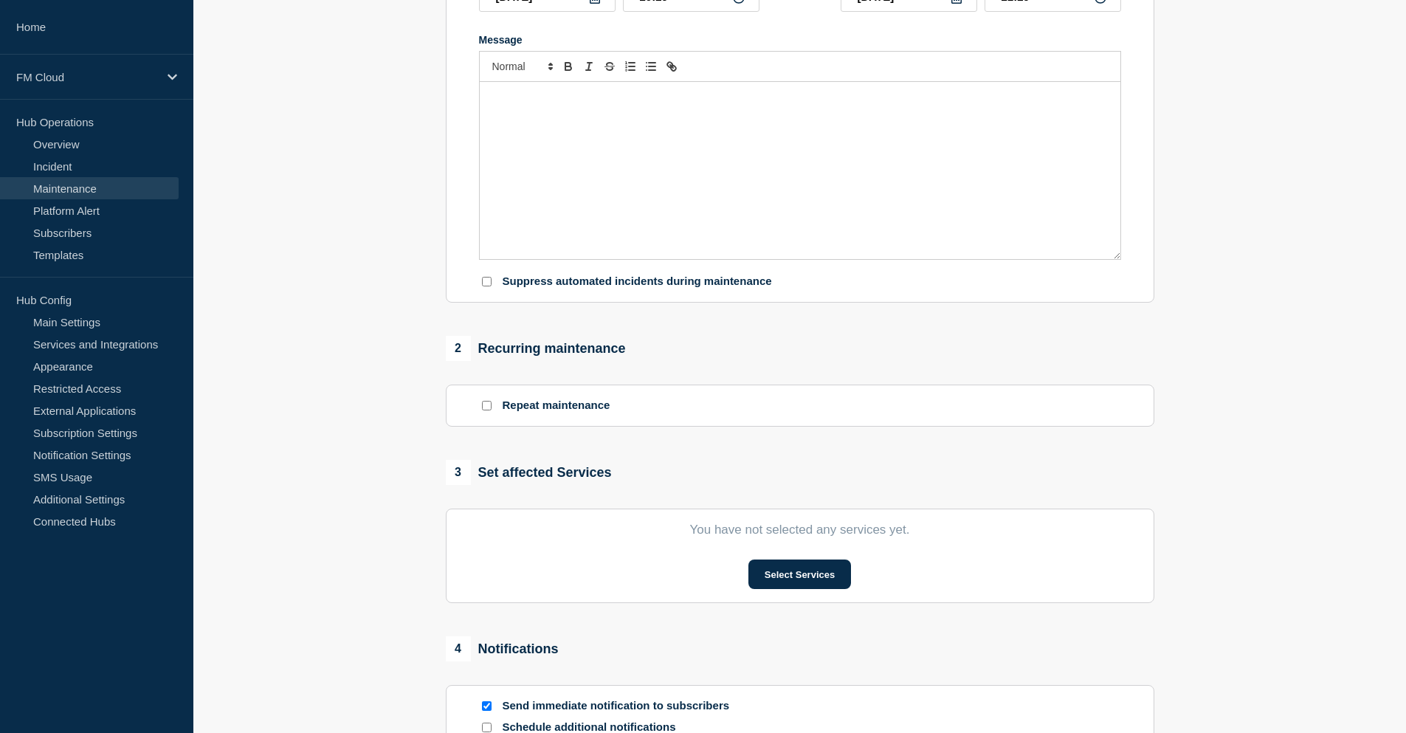
type input "Message Compliance Filter - Release 10.5.6 - PROD - 16/AUG/2025 - WT-56752"
type input "[DATE]"
type input "16:00"
type input "[DATE]"
type input "18:00"
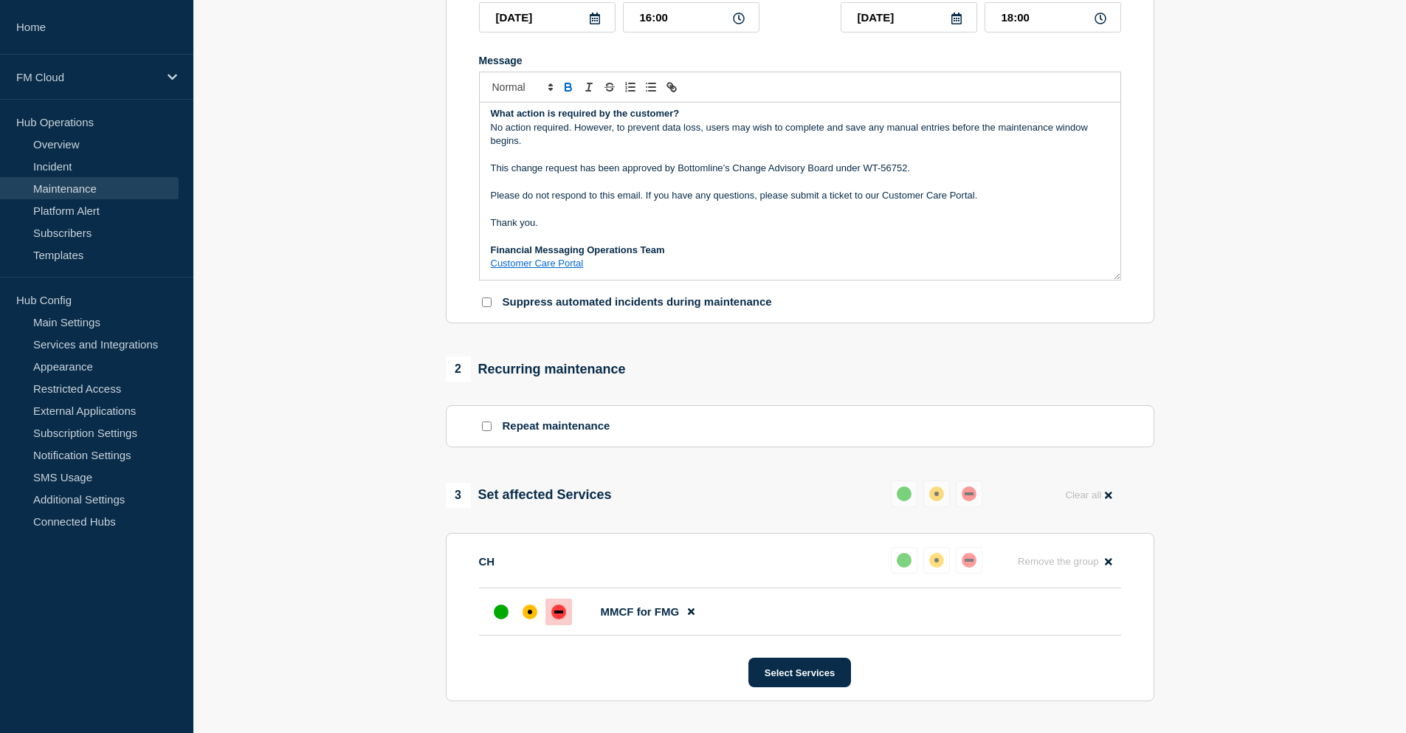
scroll to position [607, 0]
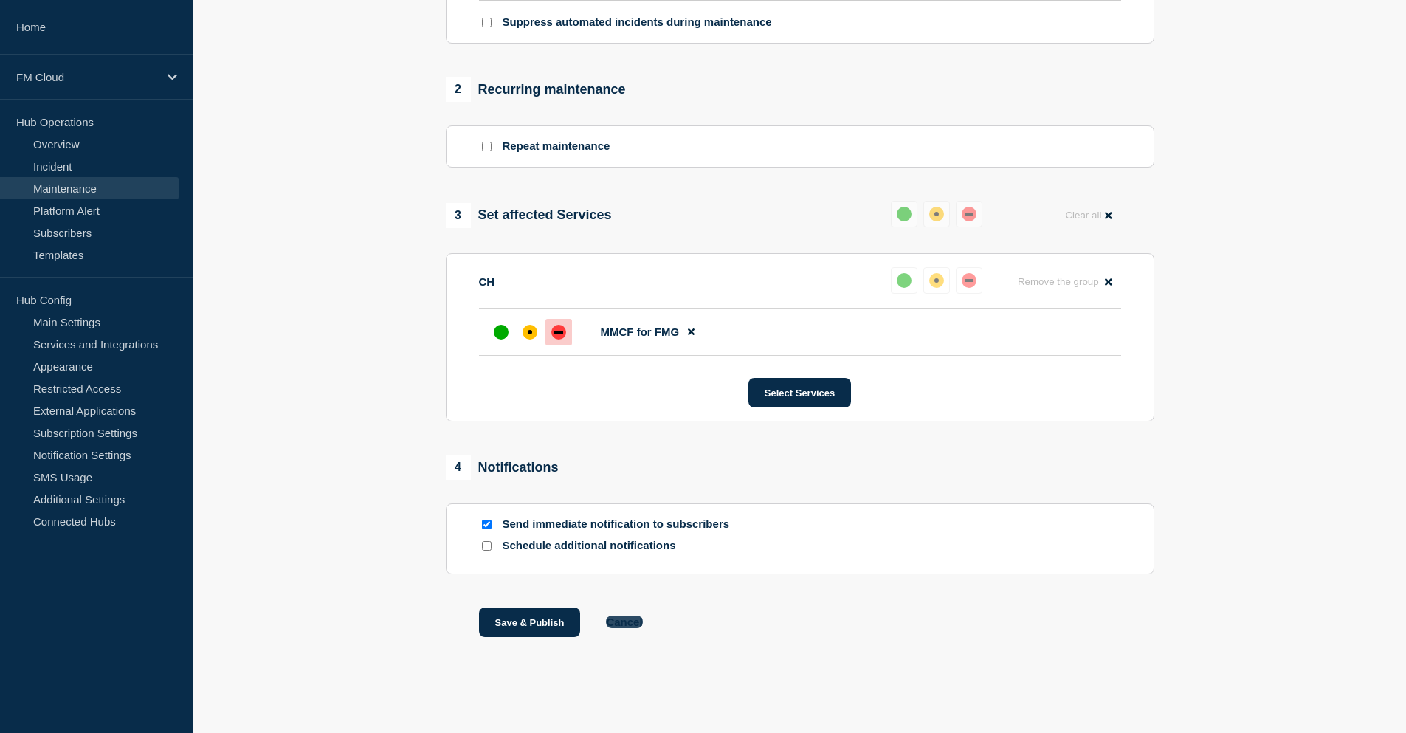
click at [633, 624] on button "Cancel" at bounding box center [624, 621] width 36 height 13
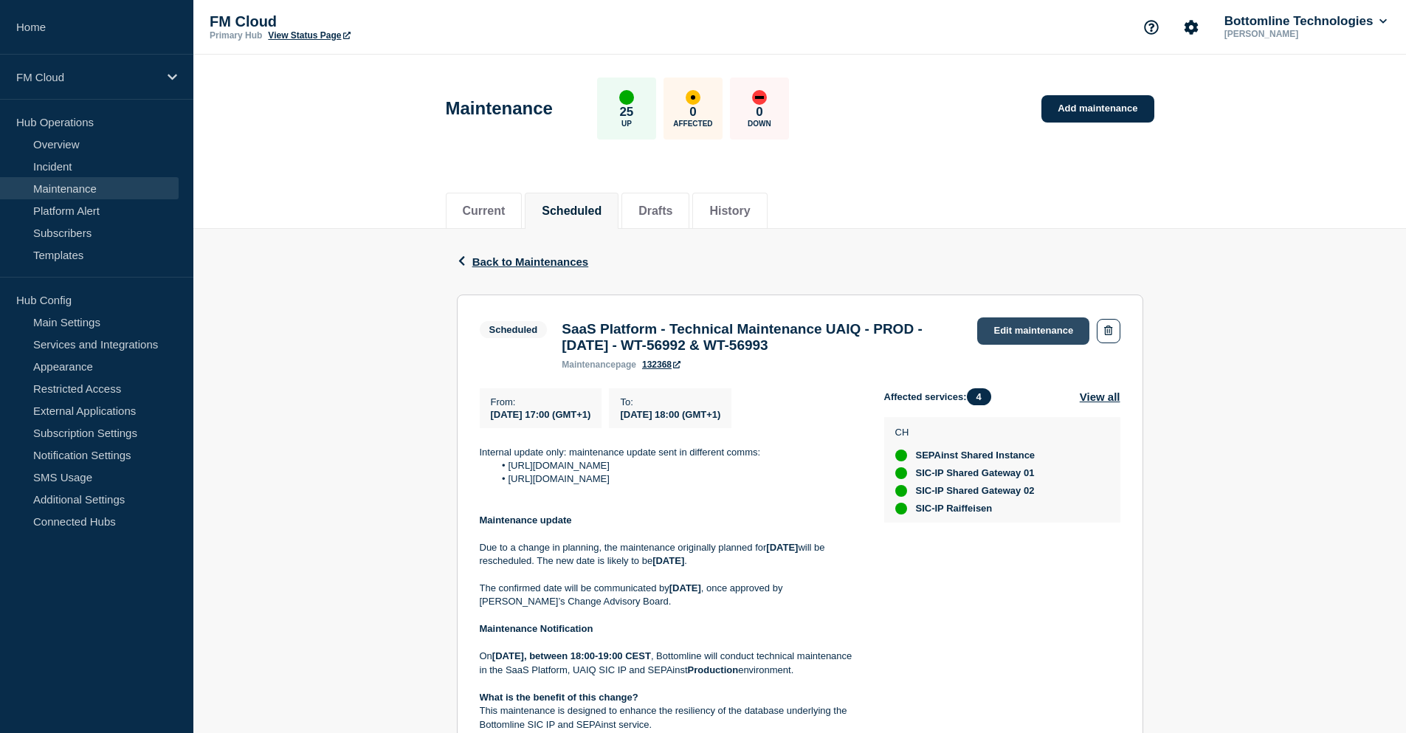
click at [1038, 329] on link "Edit maintenance" at bounding box center [1033, 330] width 112 height 27
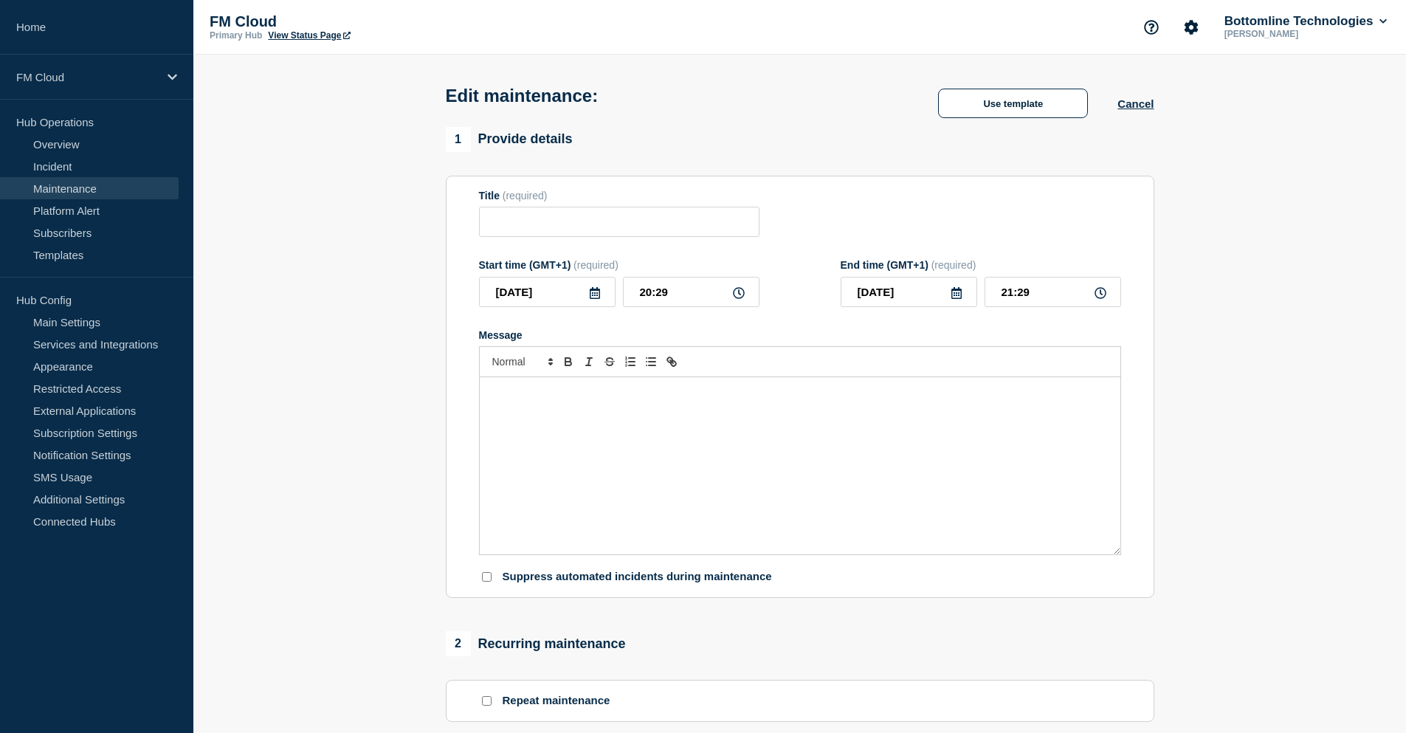
type input "SaaS Platform - Technical Maintenance UAIQ - PROD - [DATE] - WT-56992 & WT-56993"
type input "[DATE]"
type input "17:00"
type input "[DATE]"
type input "18:00"
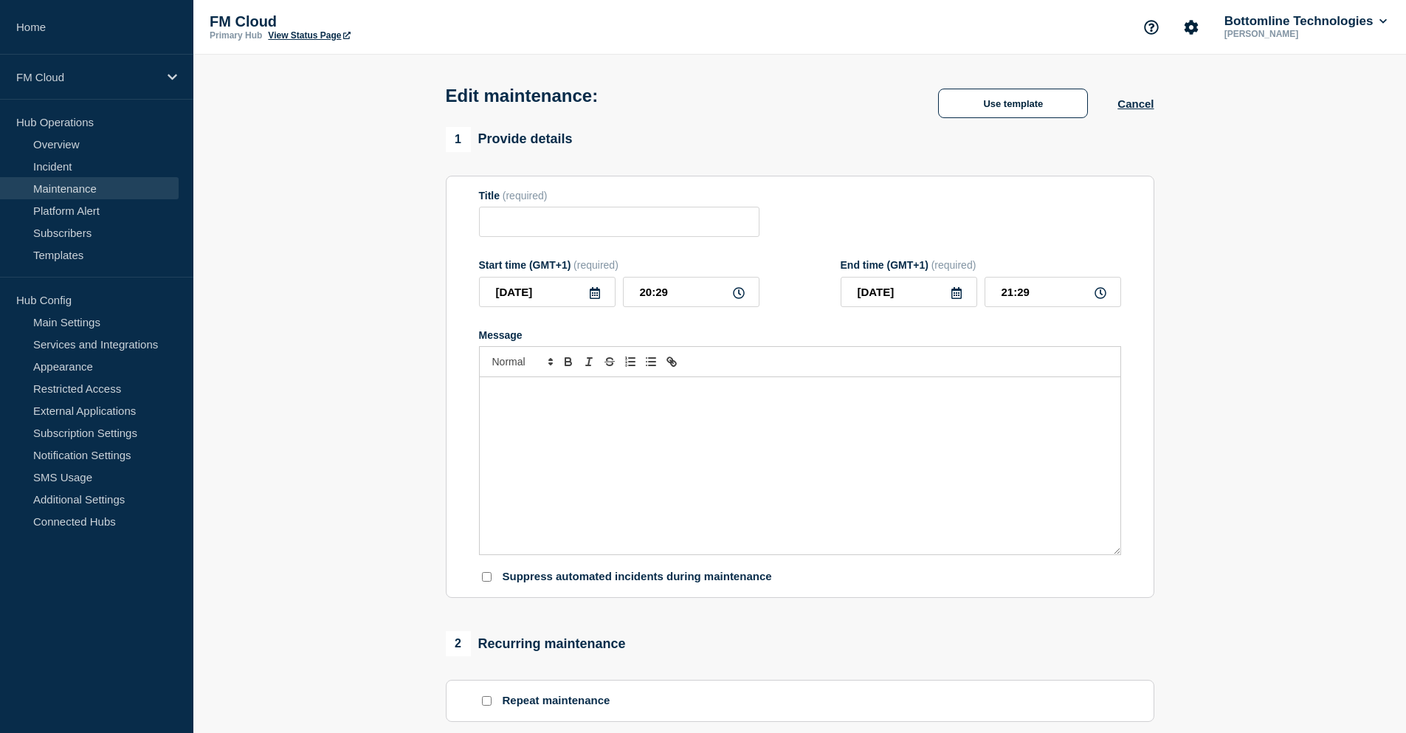
checkbox input "false"
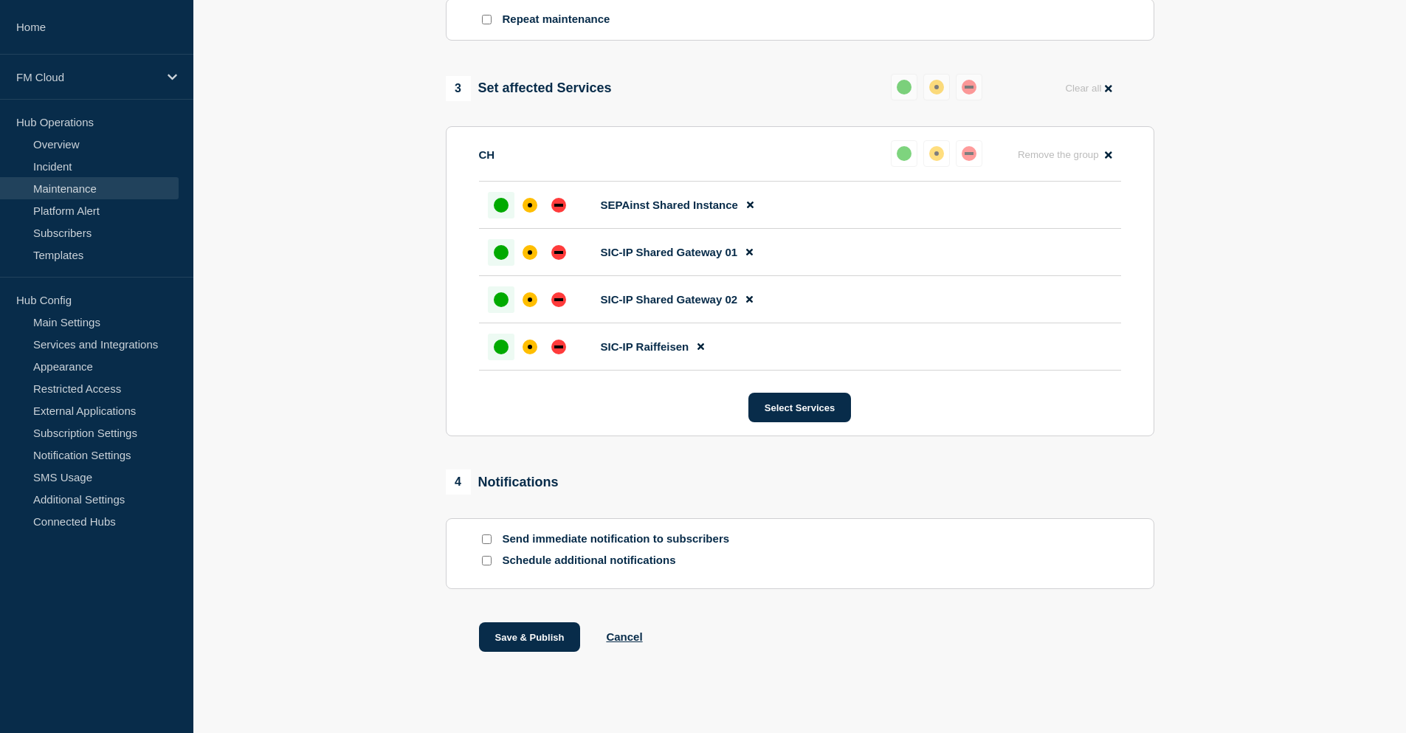
scroll to position [748, 0]
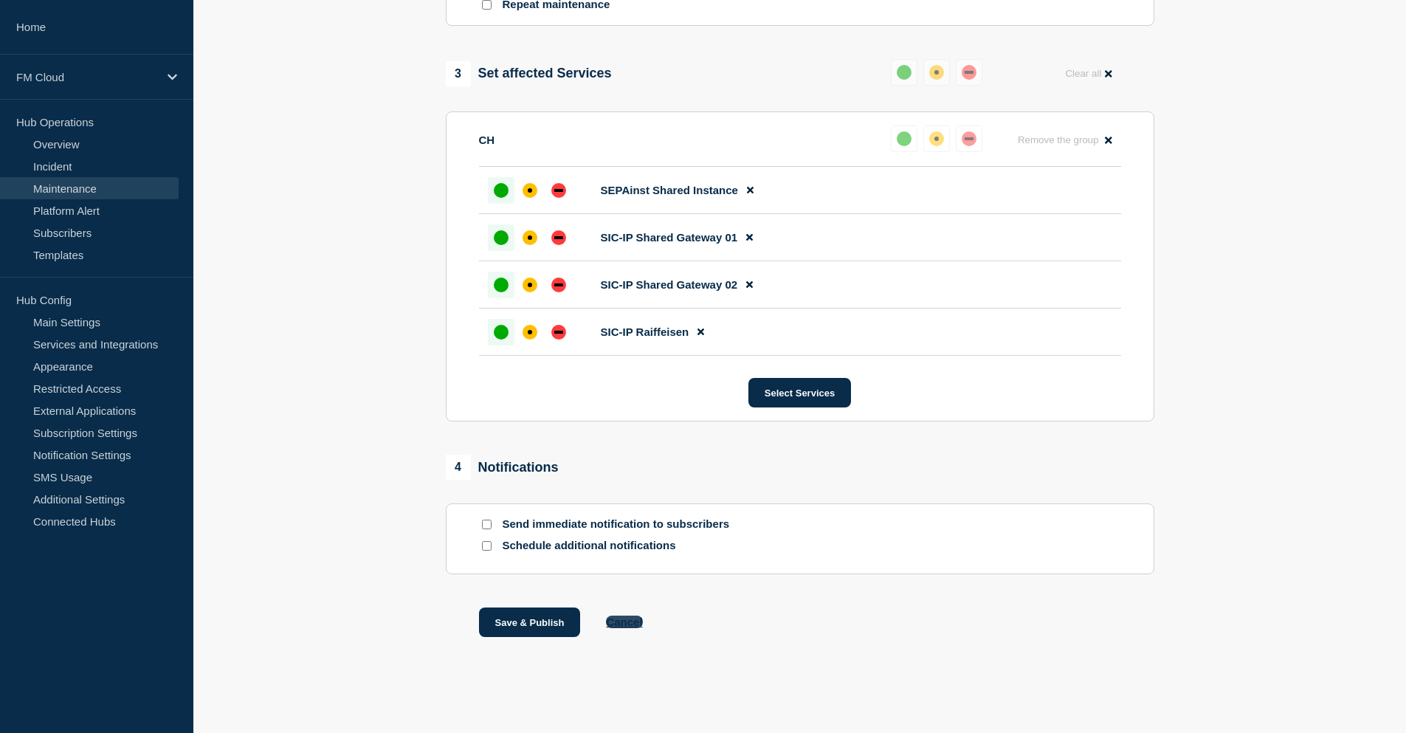
click at [618, 620] on button "Cancel" at bounding box center [624, 621] width 36 height 13
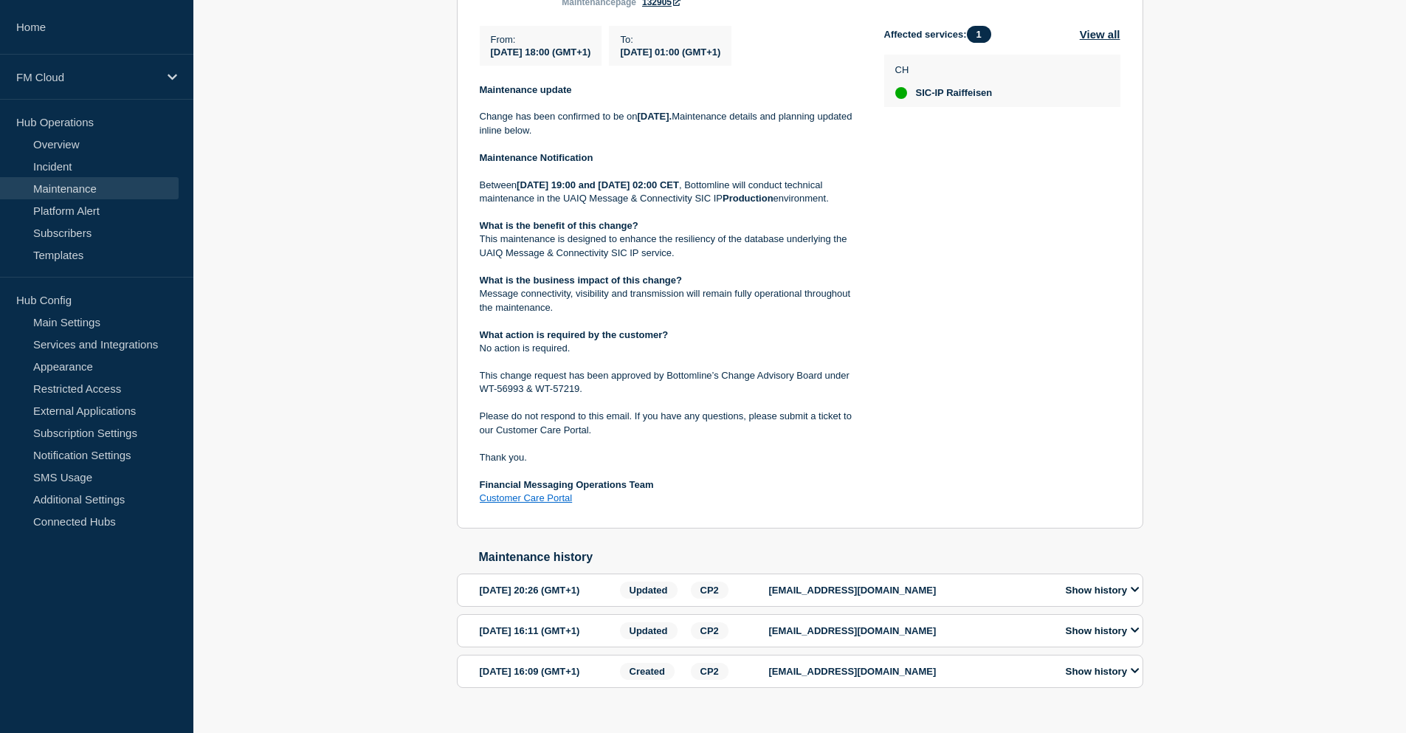
scroll to position [166, 0]
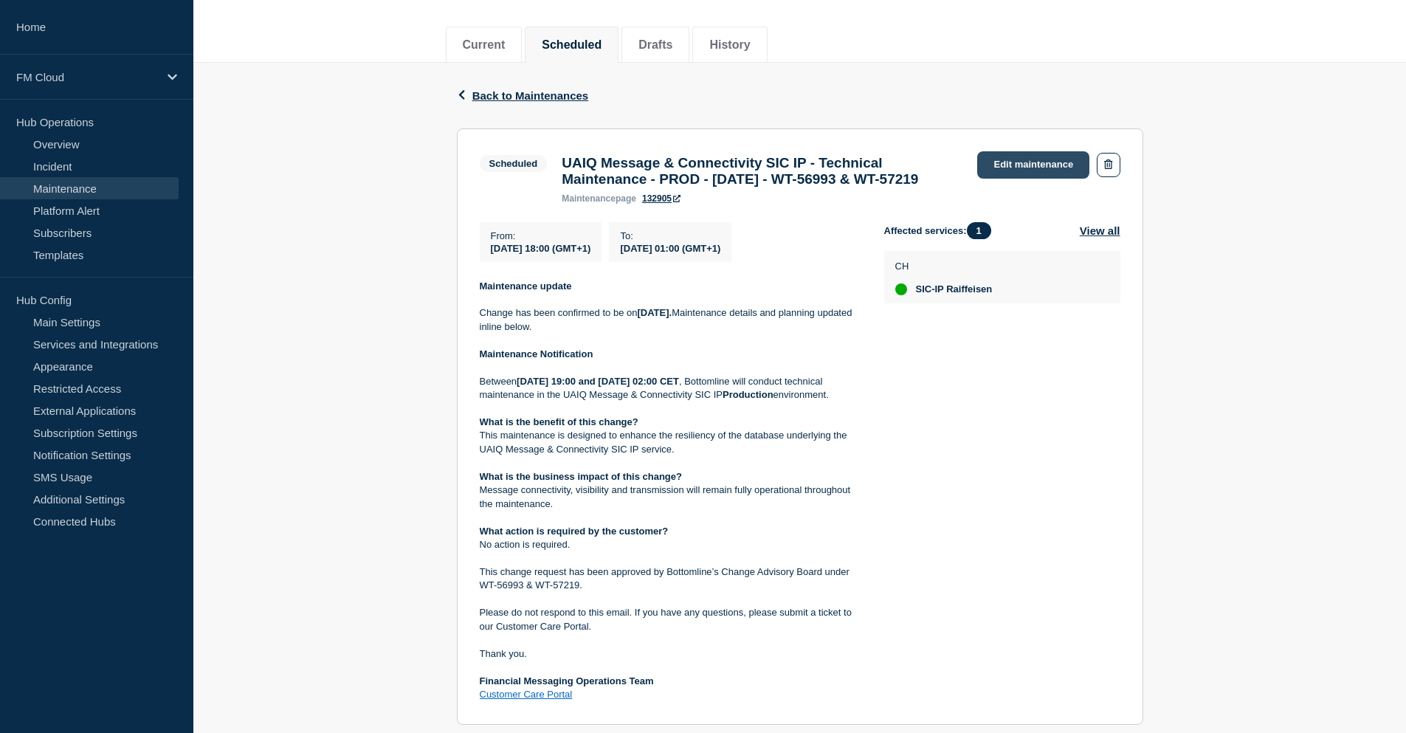
click at [1031, 168] on link "Edit maintenance" at bounding box center [1033, 164] width 112 height 27
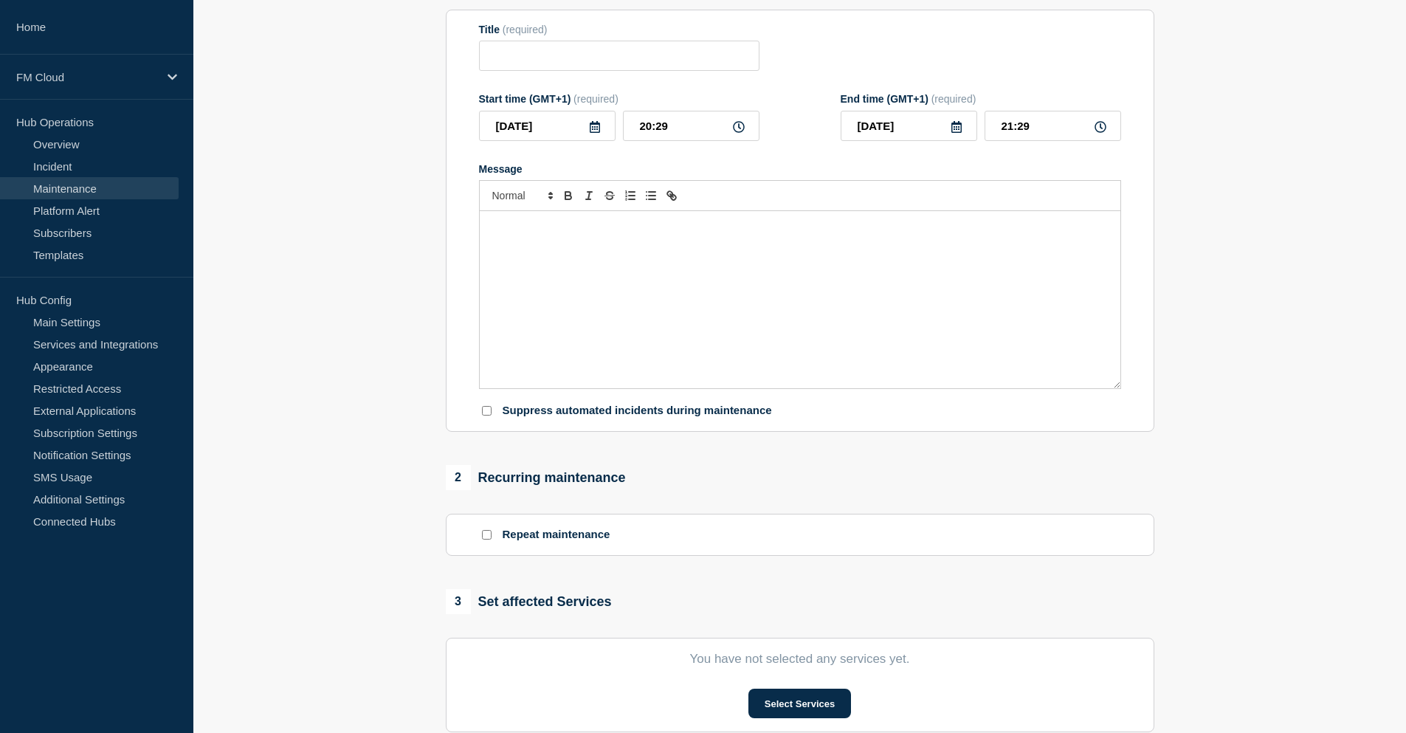
type input "UAIQ Message & Connectivity SIC IP - Technical Maintenance - PROD - 16/AUG/2025…"
type input "[DATE]"
type input "18:00"
type input "[DATE]"
type input "01:00"
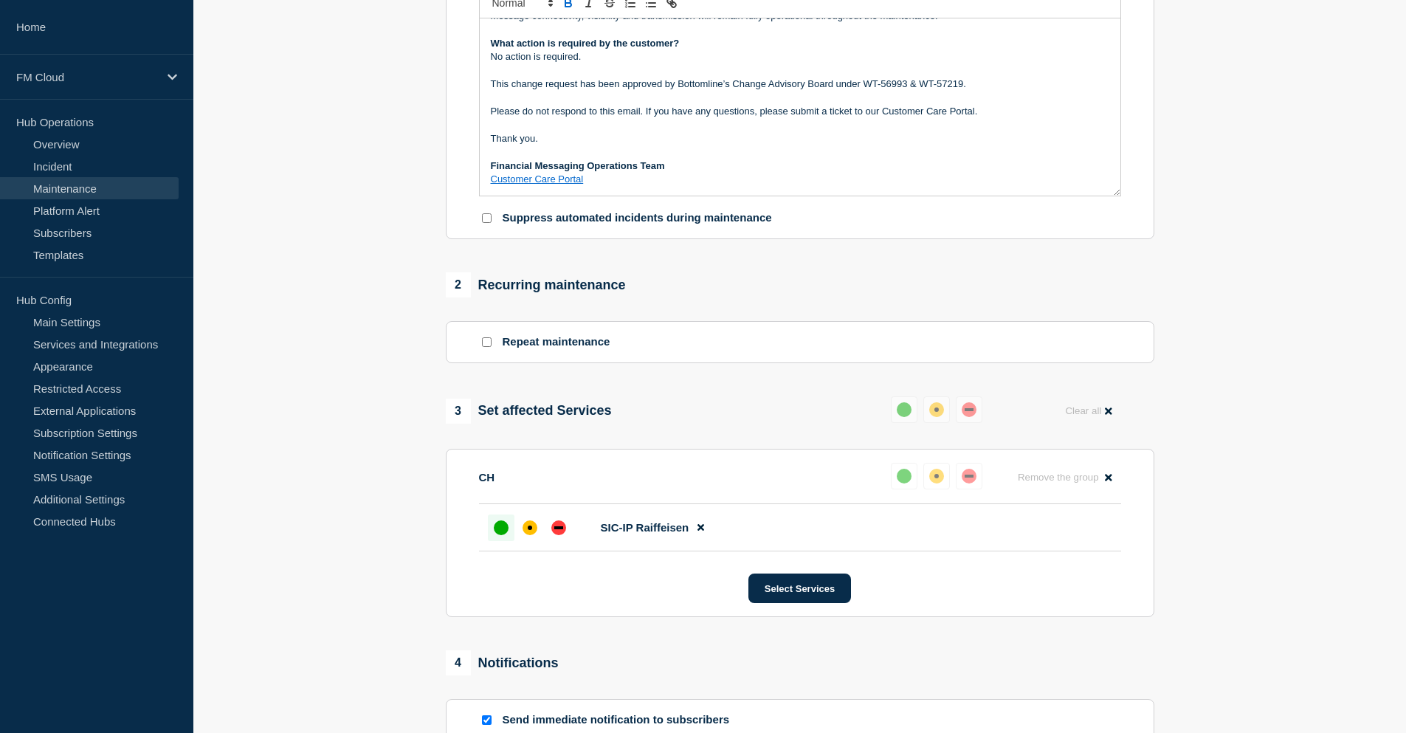
scroll to position [607, 0]
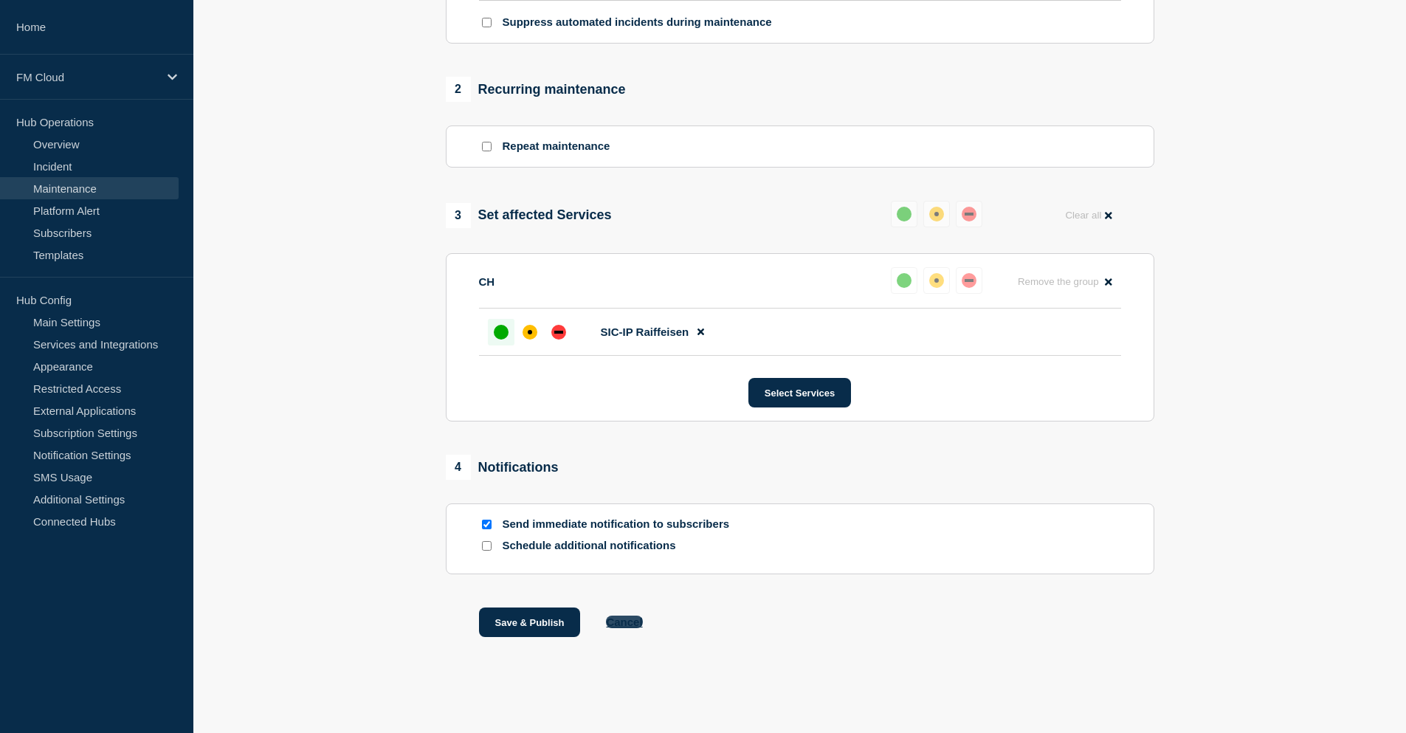
click at [624, 626] on button "Cancel" at bounding box center [624, 621] width 36 height 13
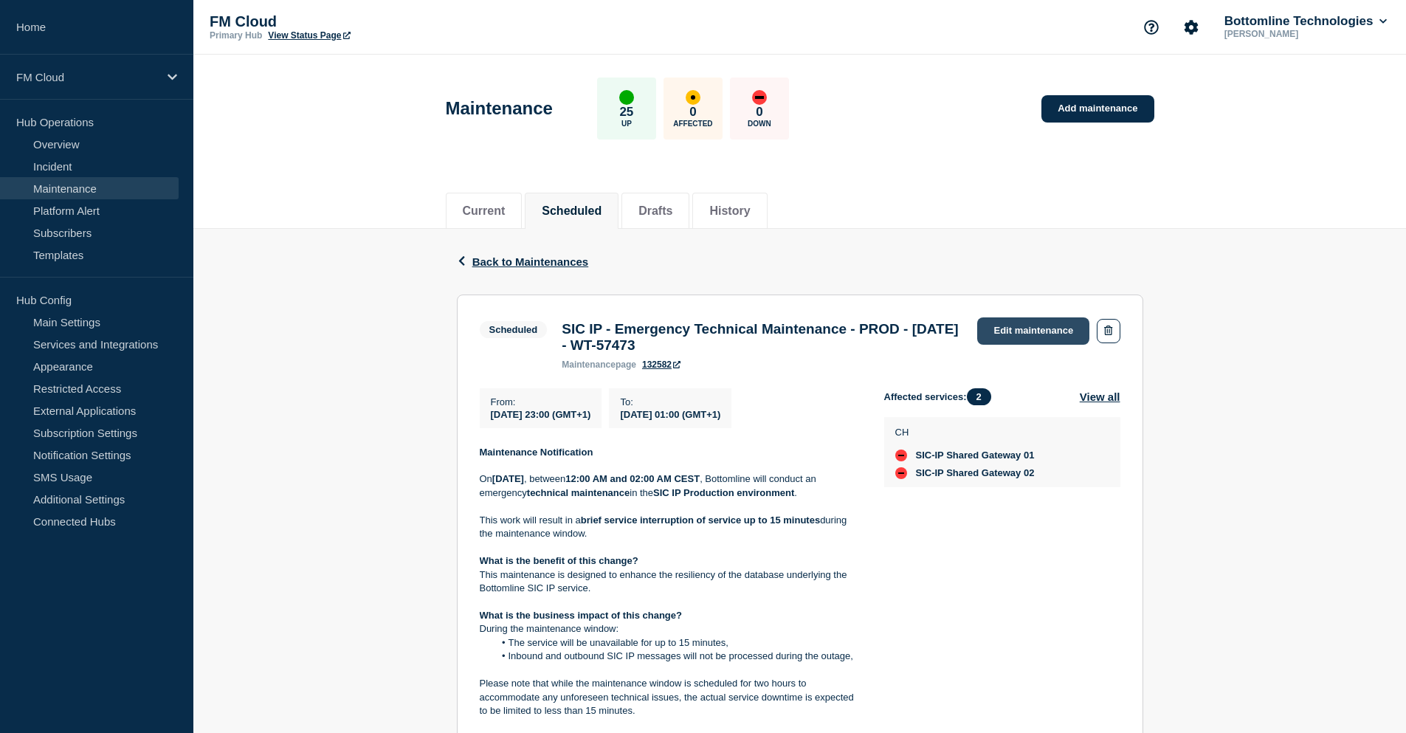
click at [1052, 331] on link "Edit maintenance" at bounding box center [1033, 330] width 112 height 27
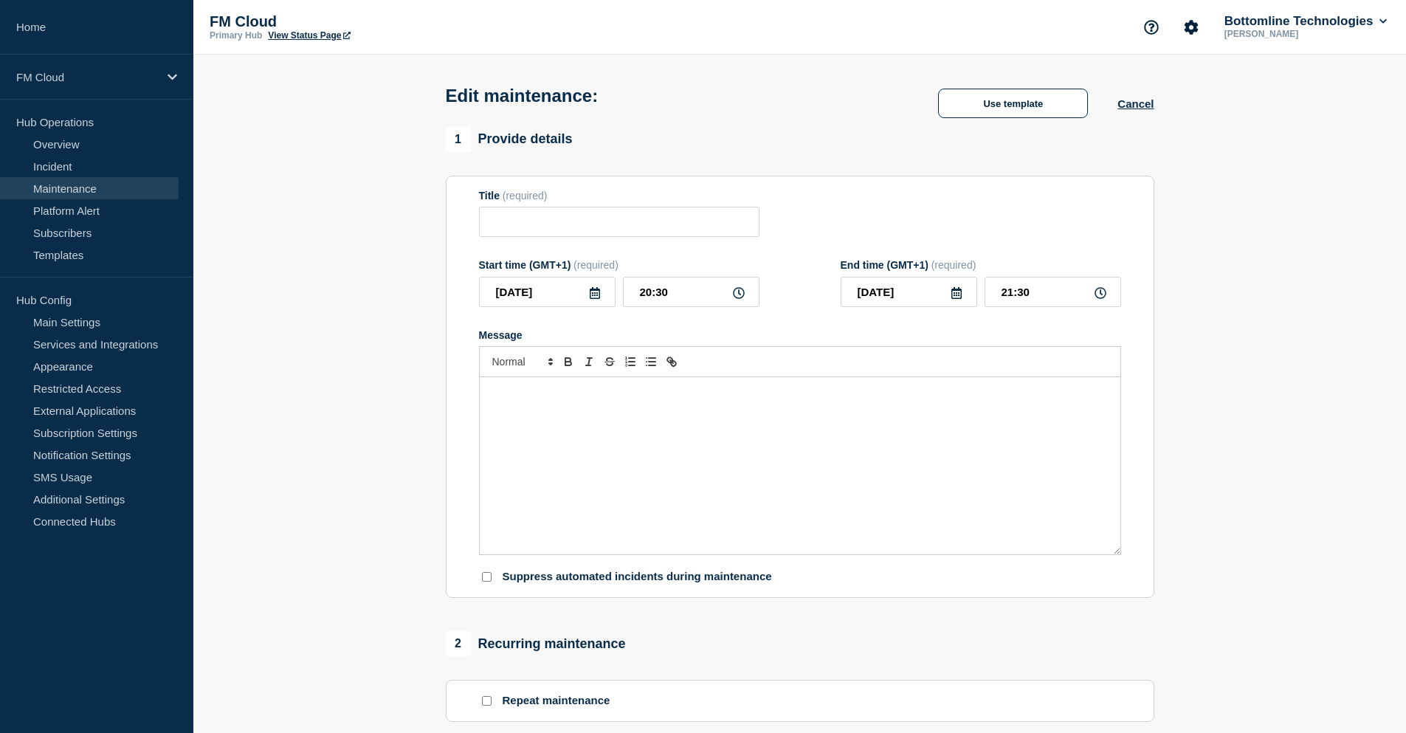
type input "SIC IP - Emergency Technical Maintenance - PROD - [DATE] - WT-57473"
type input "[DATE]"
type input "23:00"
type input "[DATE]"
type input "01:00"
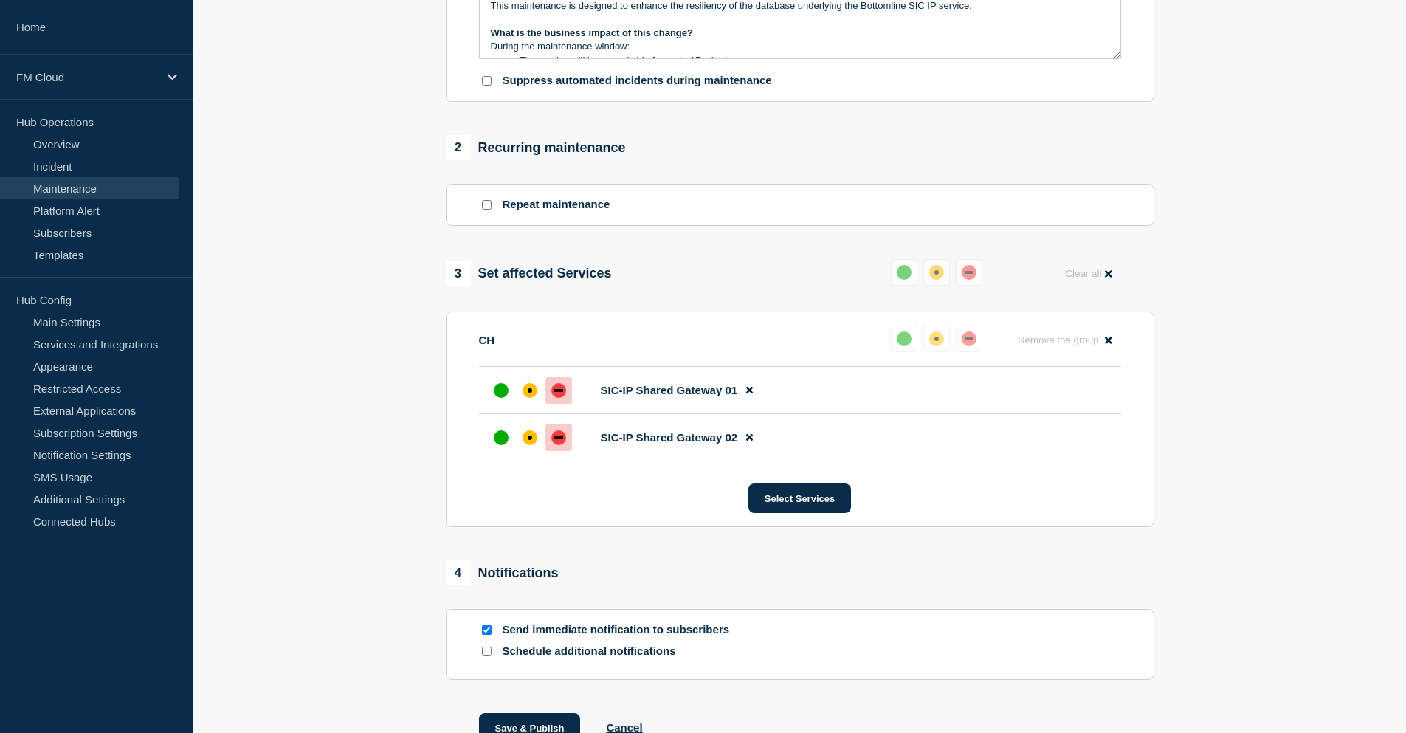
scroll to position [654, 0]
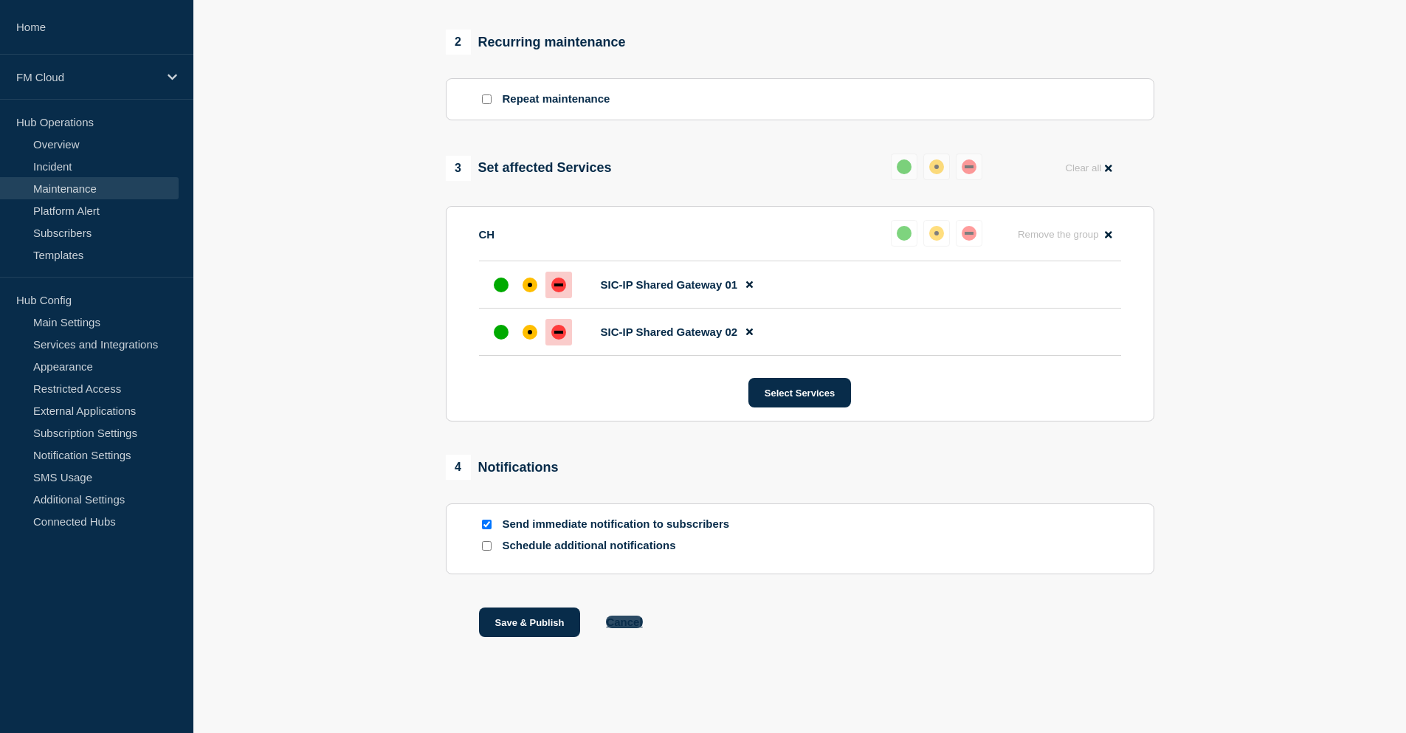
click at [642, 626] on button "Cancel" at bounding box center [624, 621] width 36 height 13
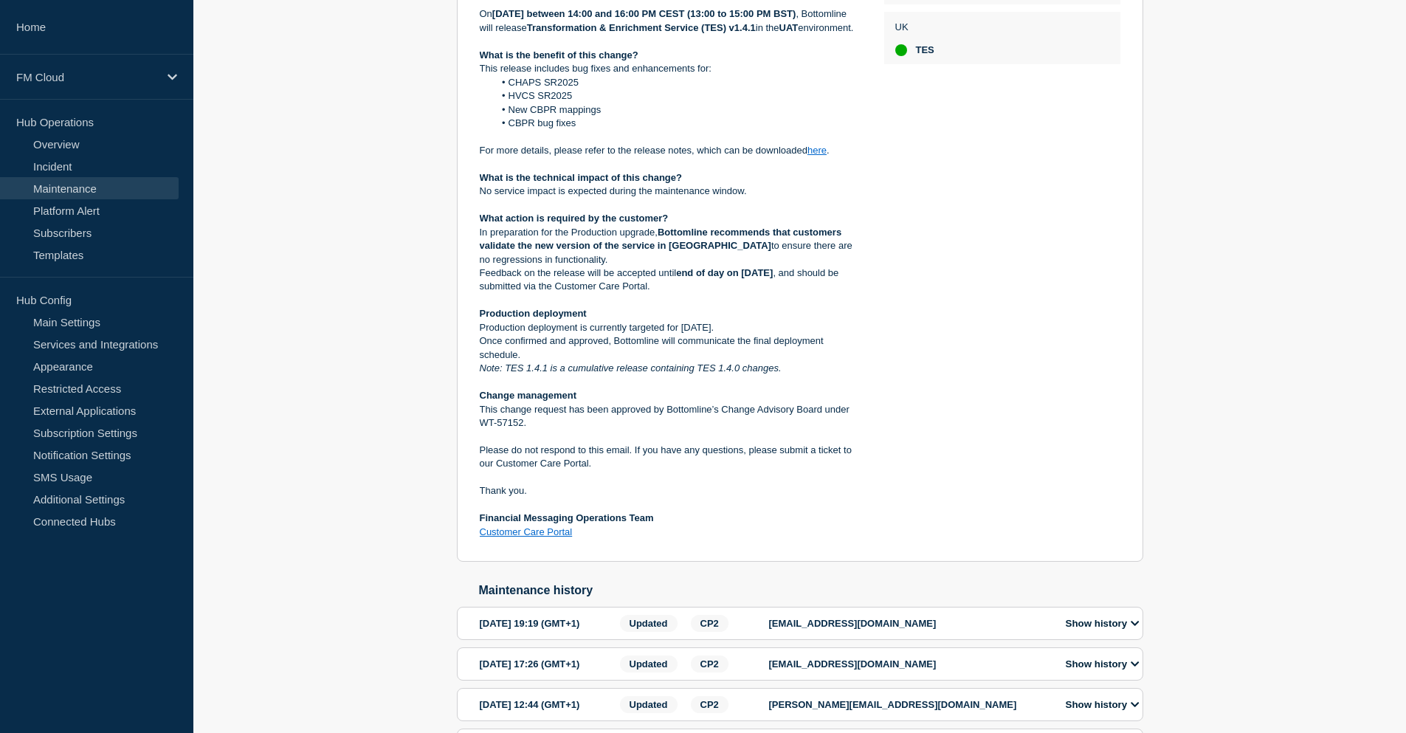
scroll to position [212, 0]
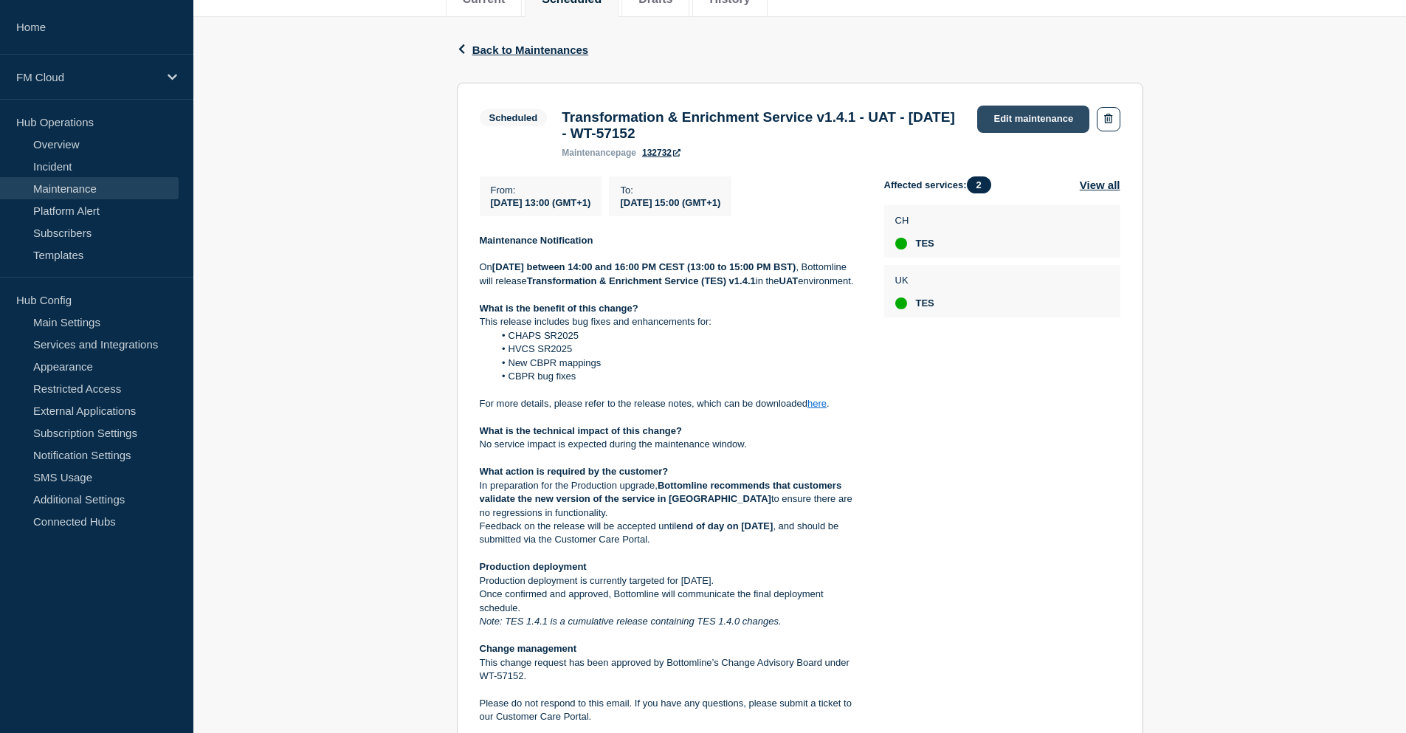
click at [1037, 122] on link "Edit maintenance" at bounding box center [1033, 119] width 112 height 27
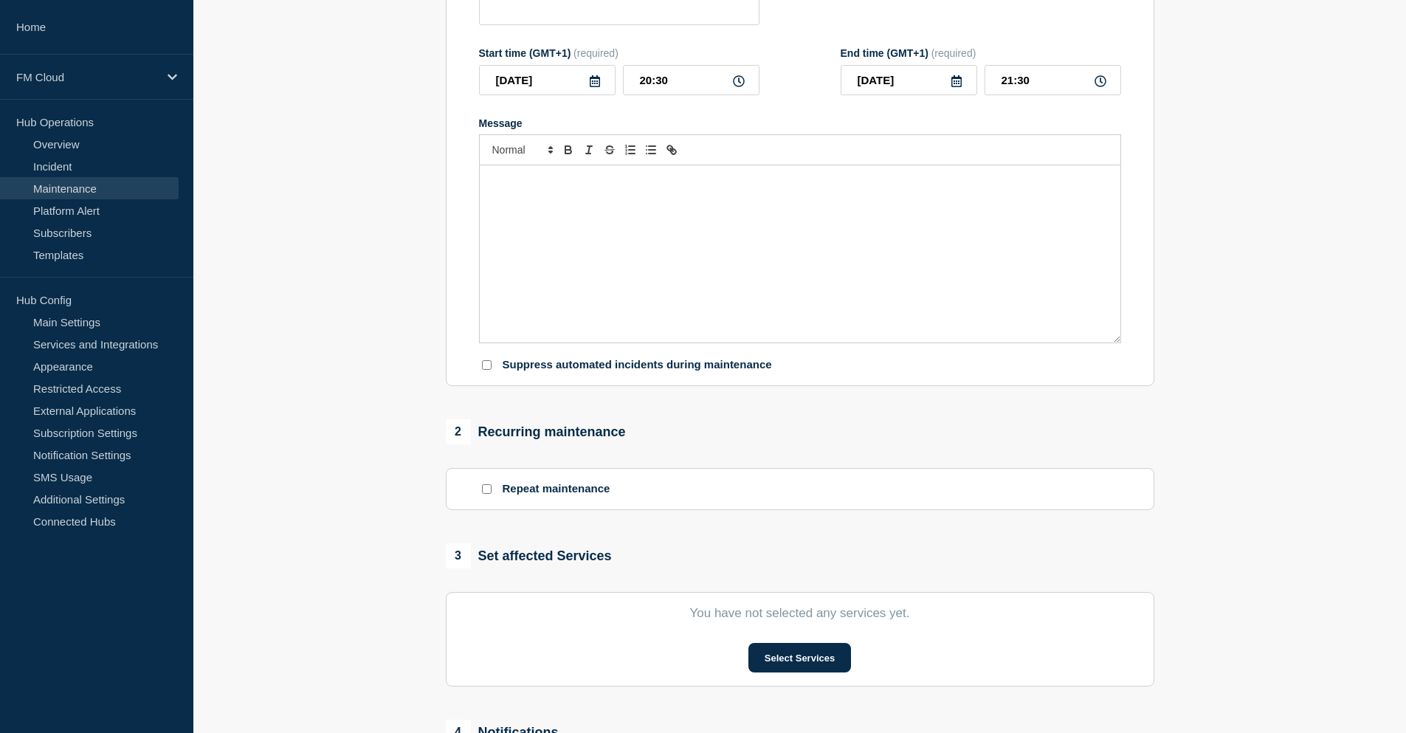
type input "Transformation & Enrichment Service v1.4.1 - UAT - 19/AUG/2025 - WT-57152"
type input "2025-08-19"
type input "13:00"
type input "2025-08-19"
type input "15:00"
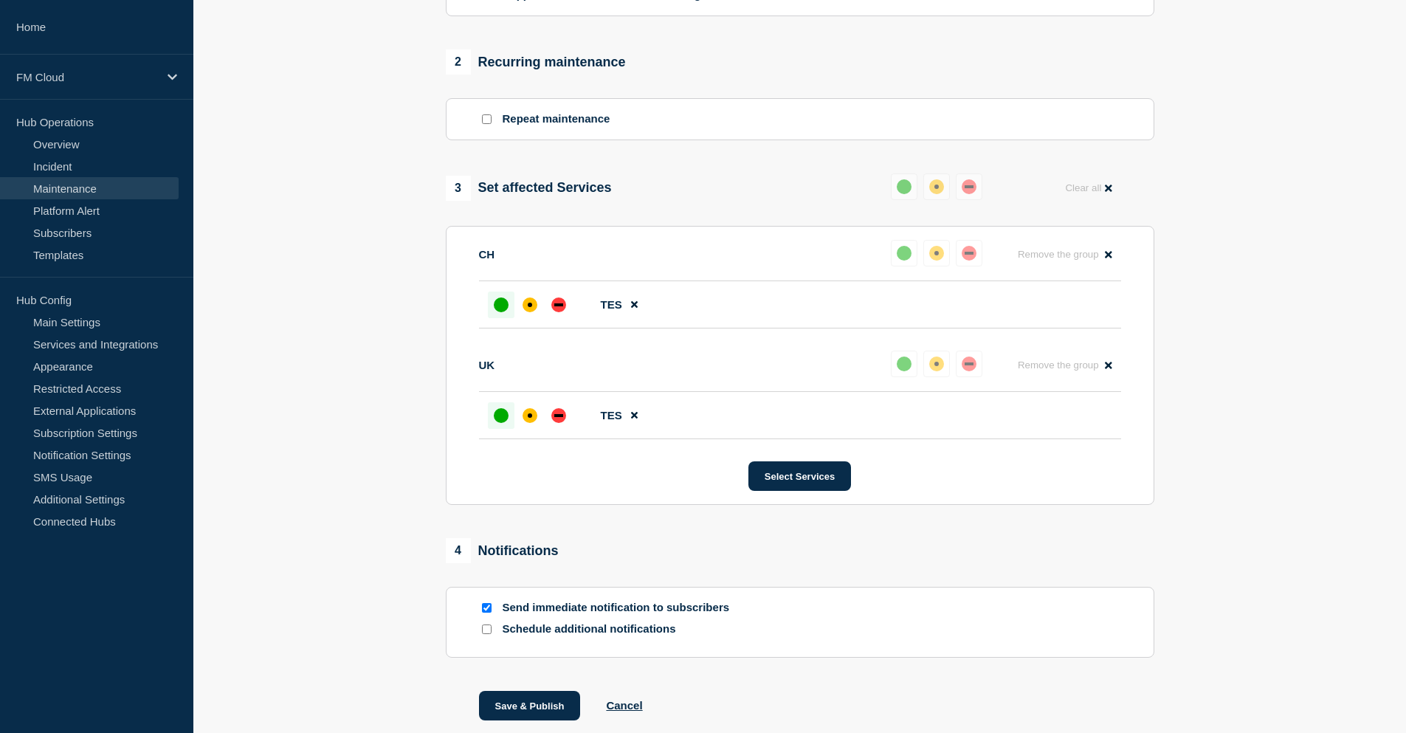
scroll to position [717, 0]
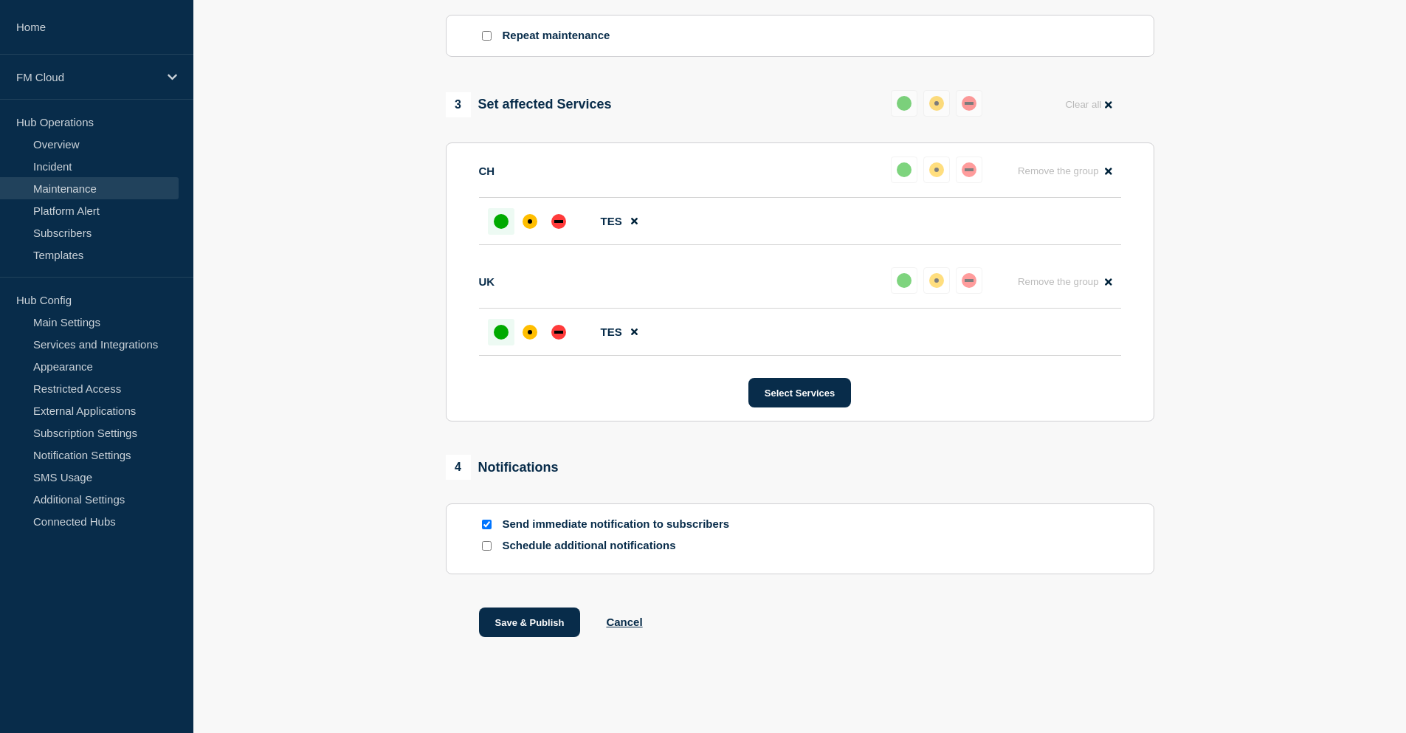
click at [632, 626] on button "Cancel" at bounding box center [624, 621] width 36 height 13
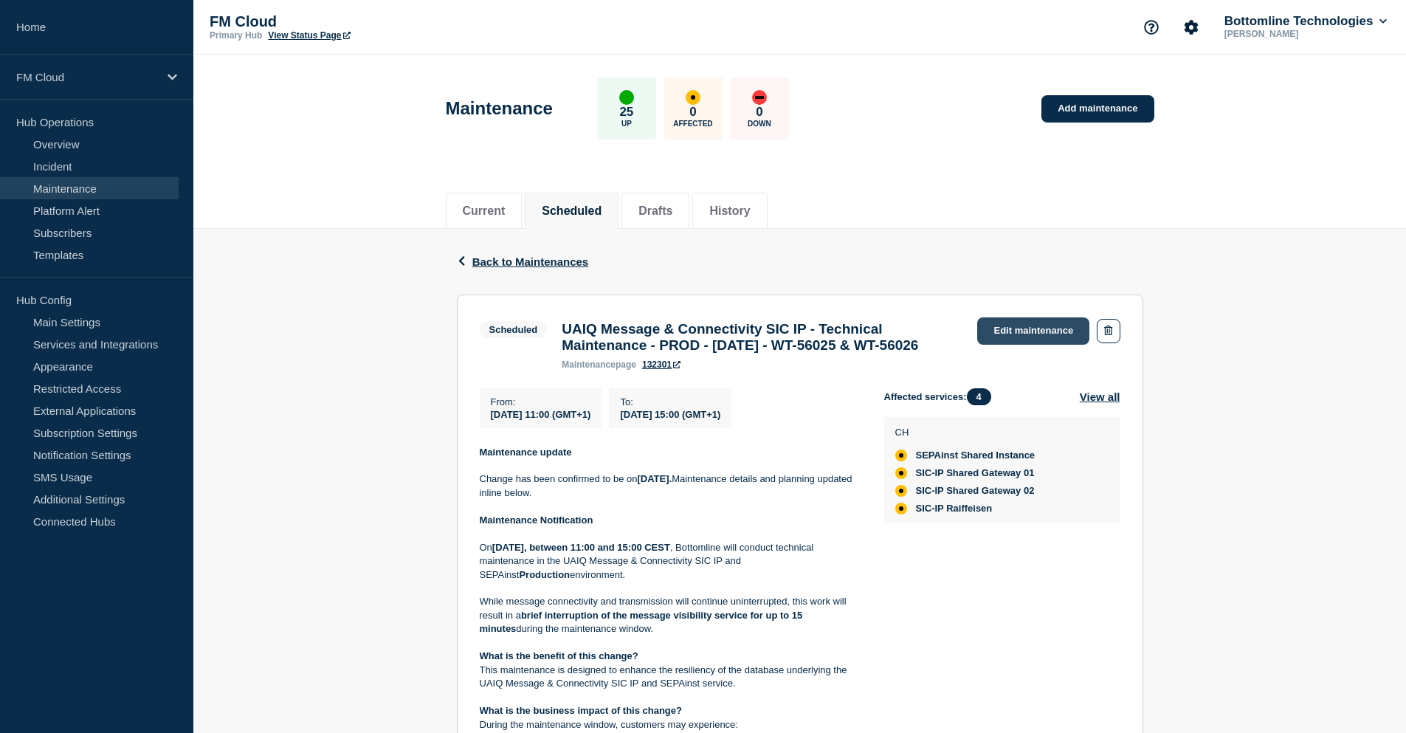
click at [1041, 319] on link "Edit maintenance" at bounding box center [1033, 330] width 112 height 27
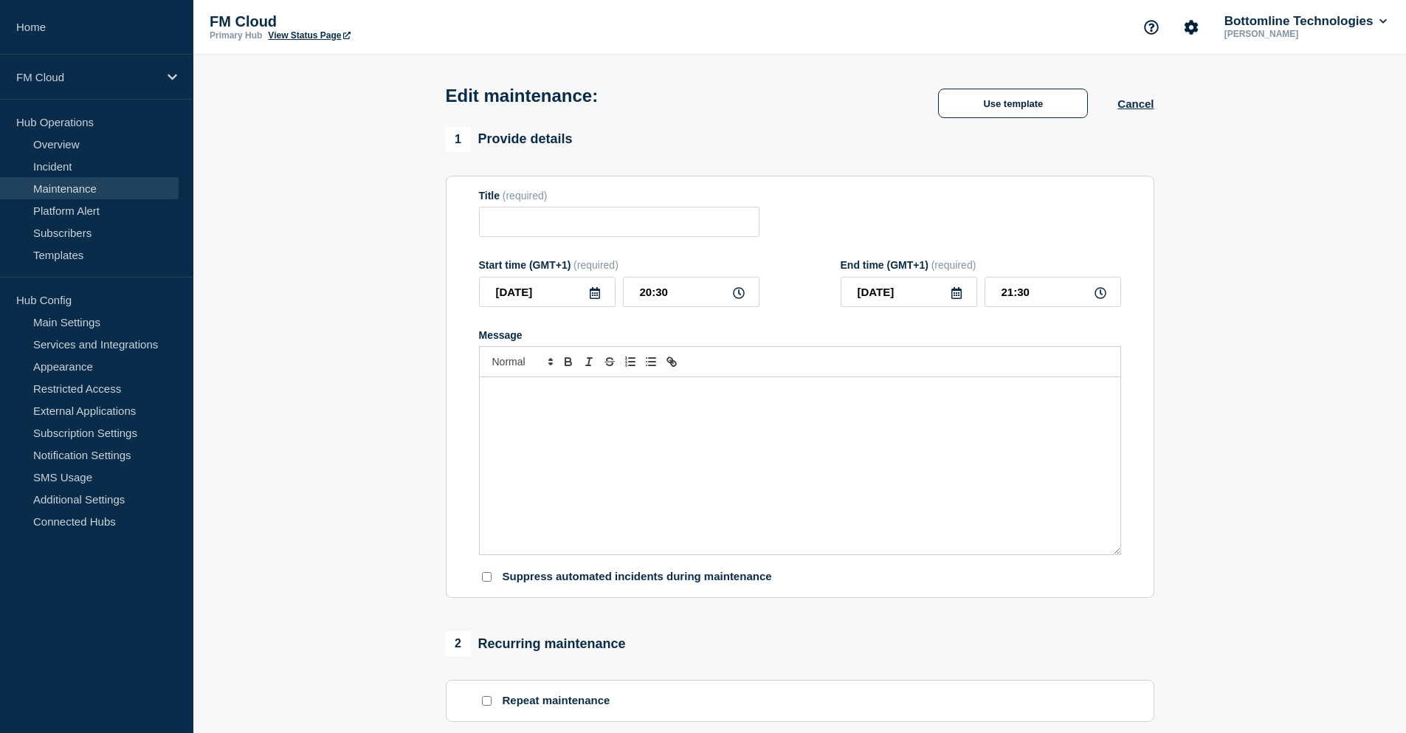
type input "UAIQ Message & Connectivity SIC IP - Technical Maintenance - PROD - [DATE] - WT…"
type input "[DATE]"
type input "11:00"
type input "[DATE]"
type input "15:00"
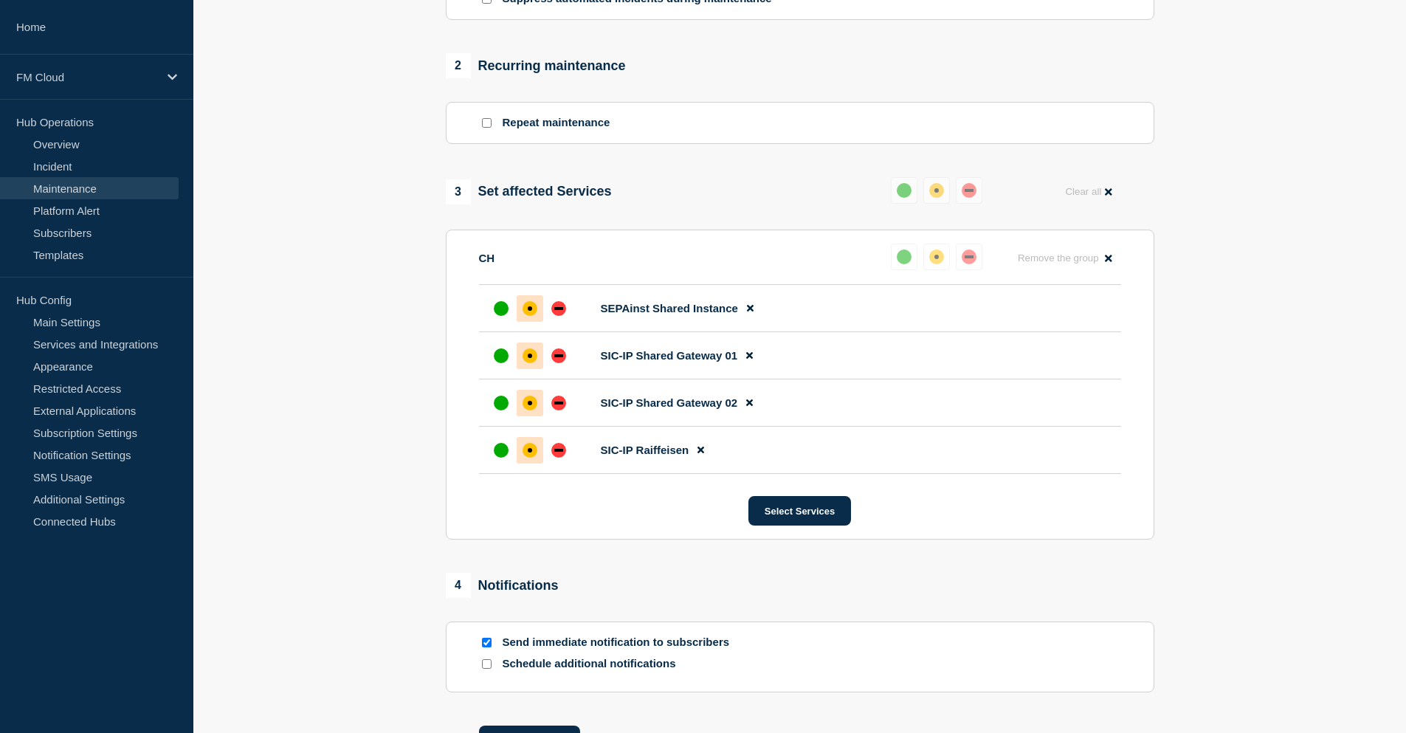
scroll to position [748, 0]
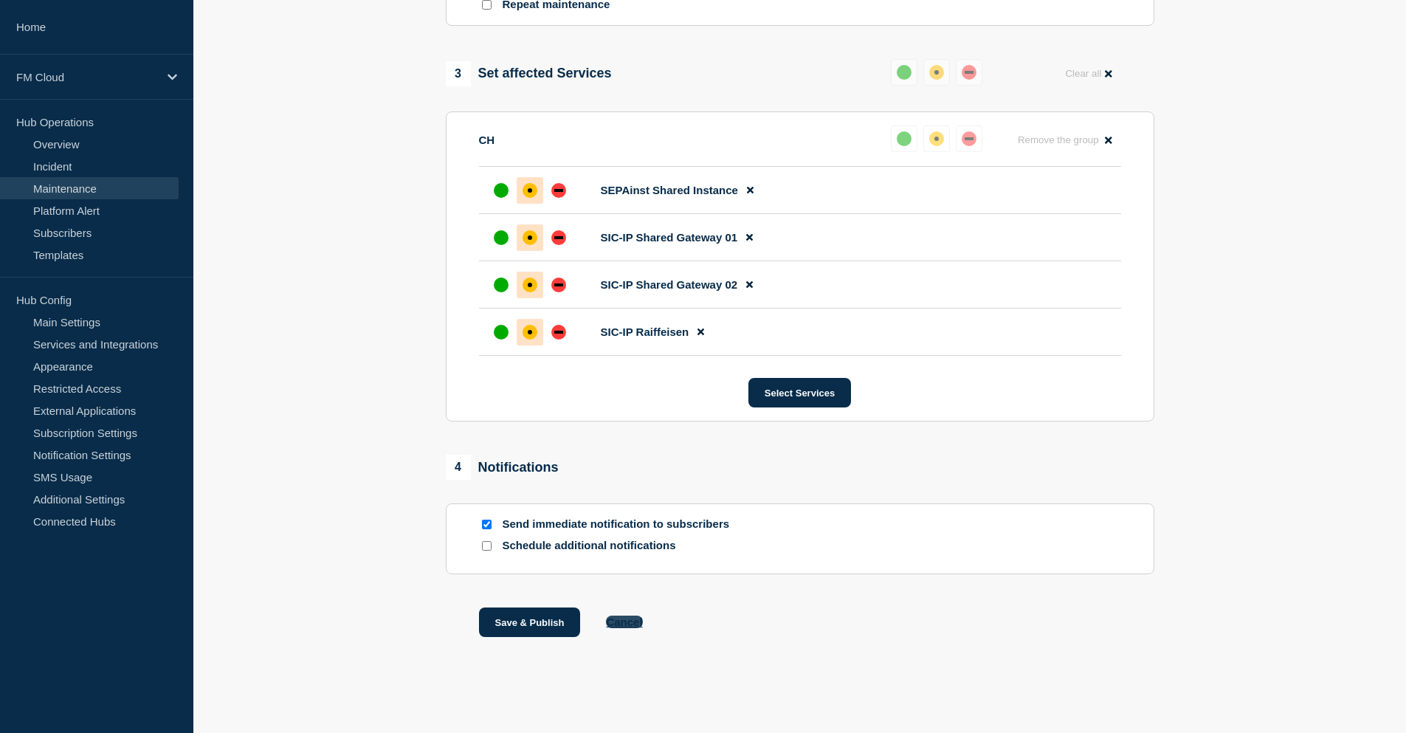
click at [635, 623] on button "Cancel" at bounding box center [624, 621] width 36 height 13
